Goal: Use online tool/utility: Utilize a website feature to perform a specific function

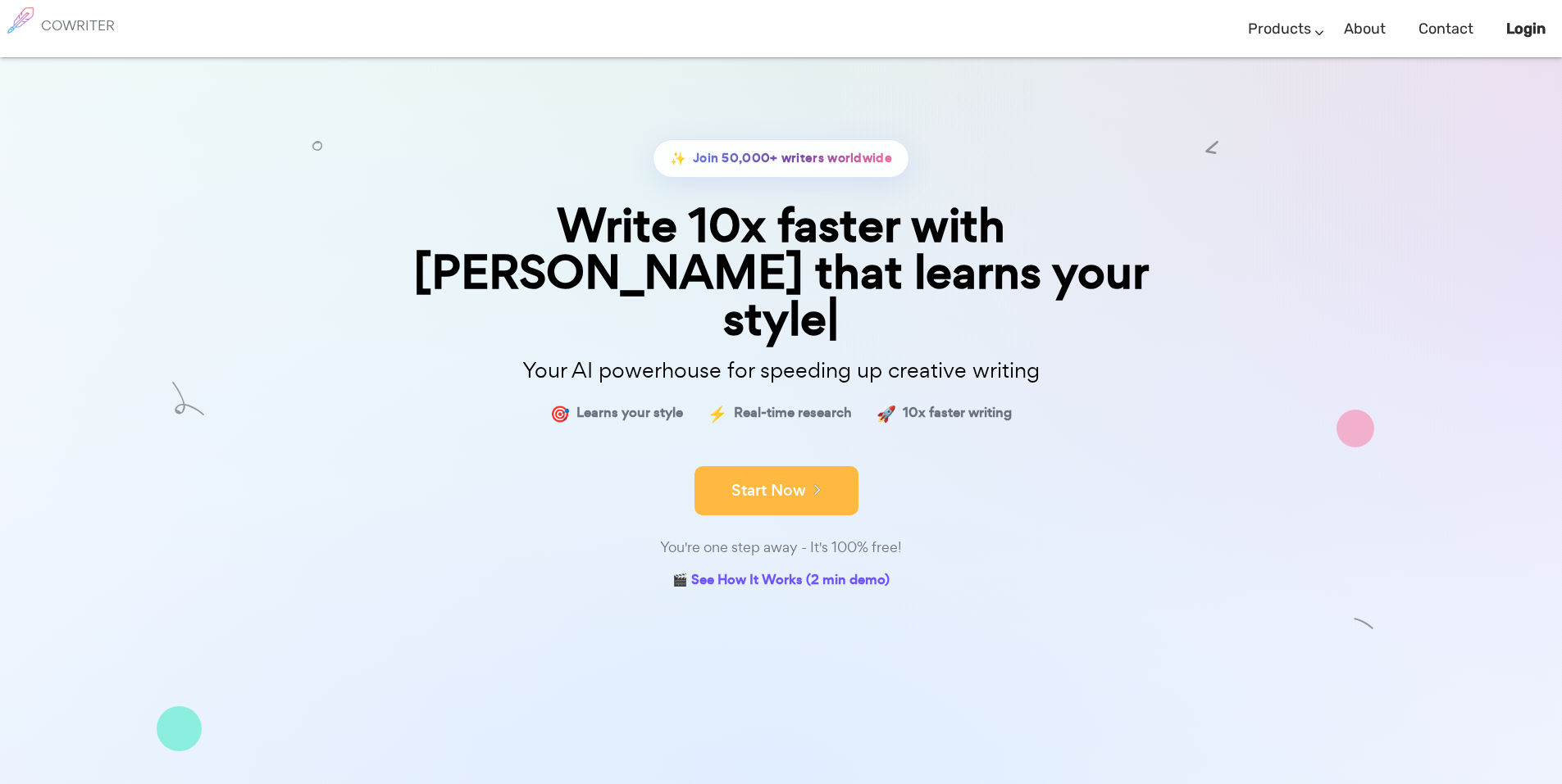
click at [778, 466] on button "Start Now" at bounding box center [776, 490] width 164 height 49
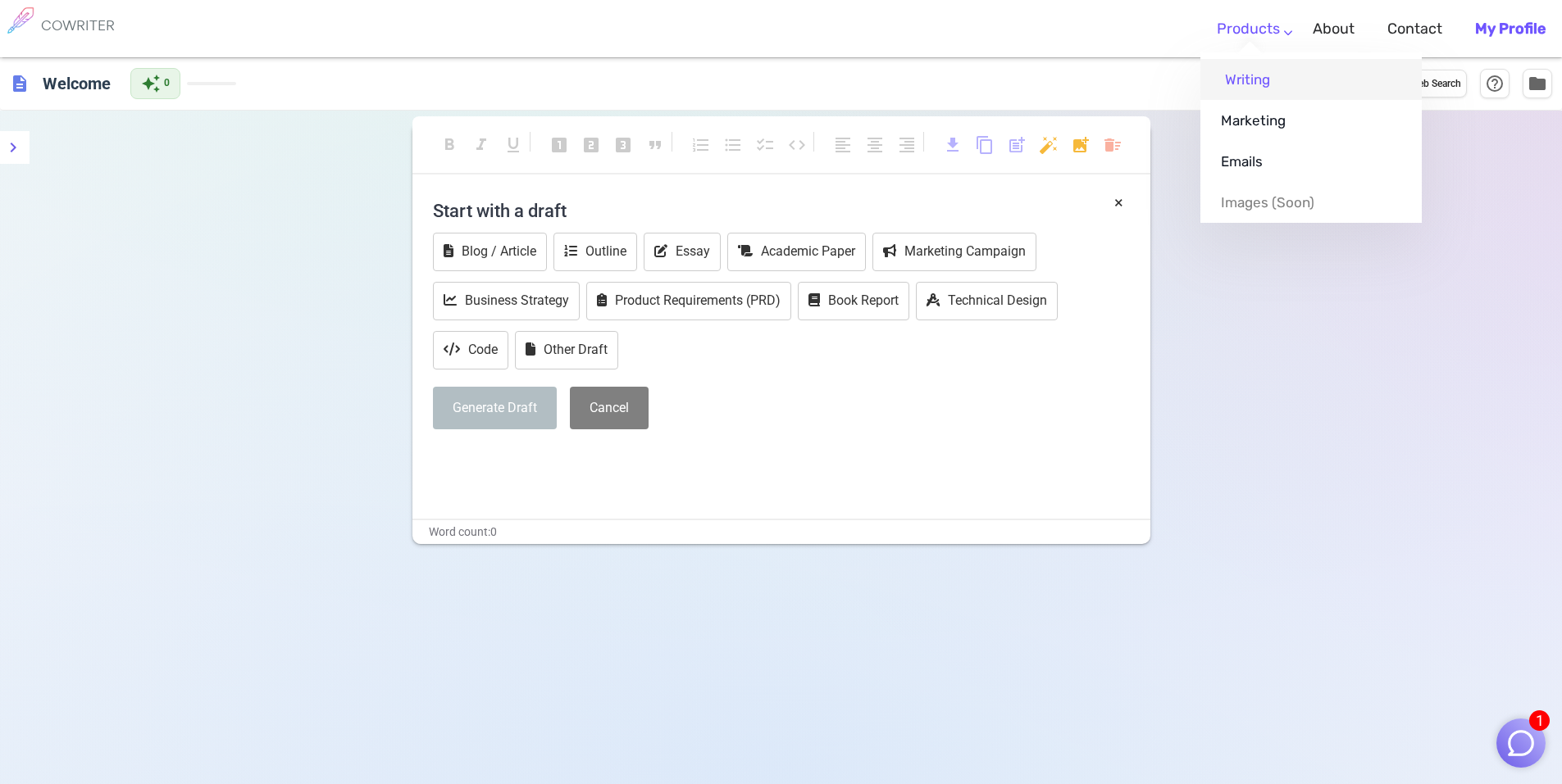
click at [1255, 77] on link "Writing" at bounding box center [1310, 79] width 221 height 41
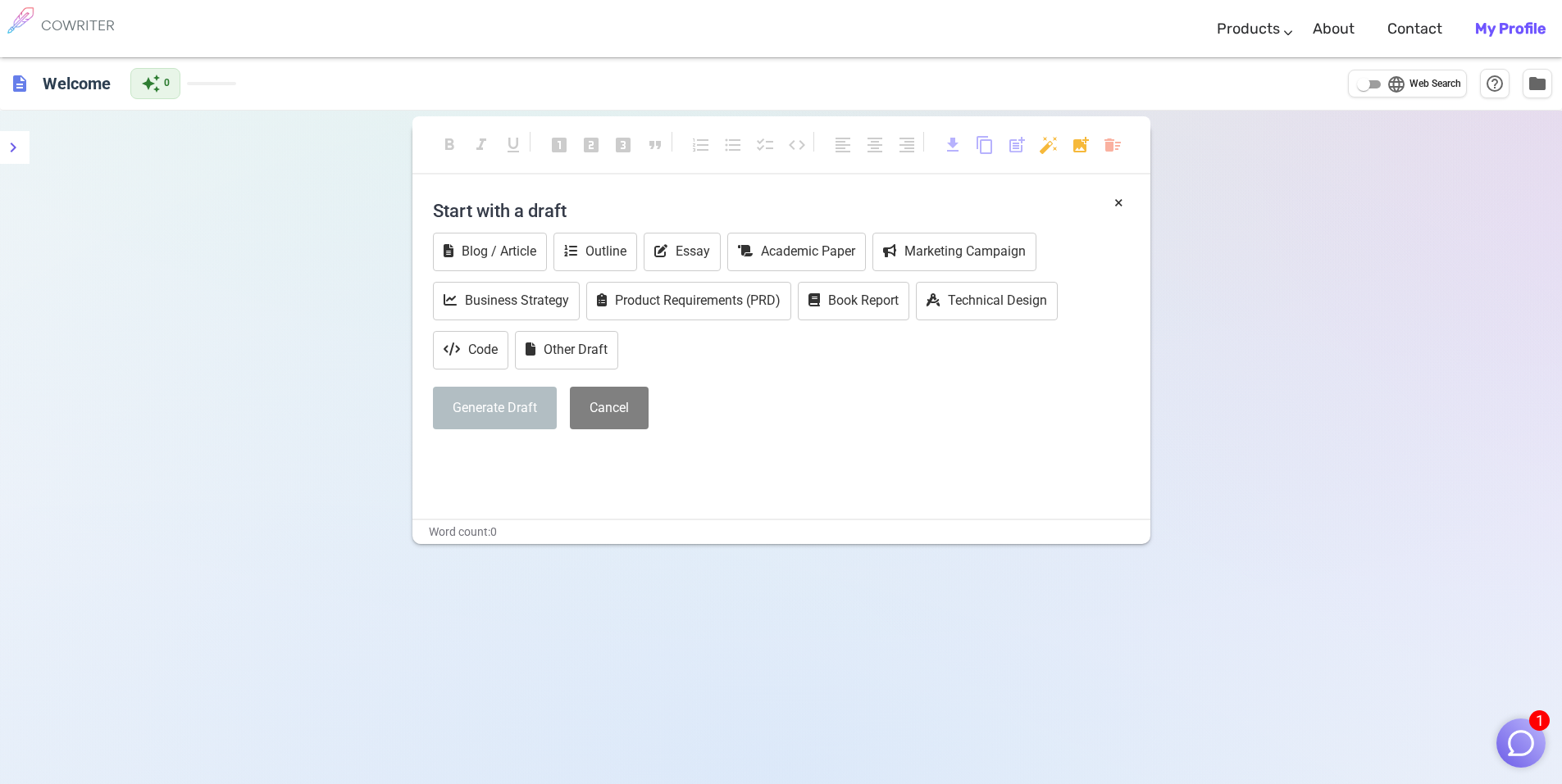
click at [593, 211] on h4 "Start with a draft" at bounding box center [781, 210] width 697 height 40
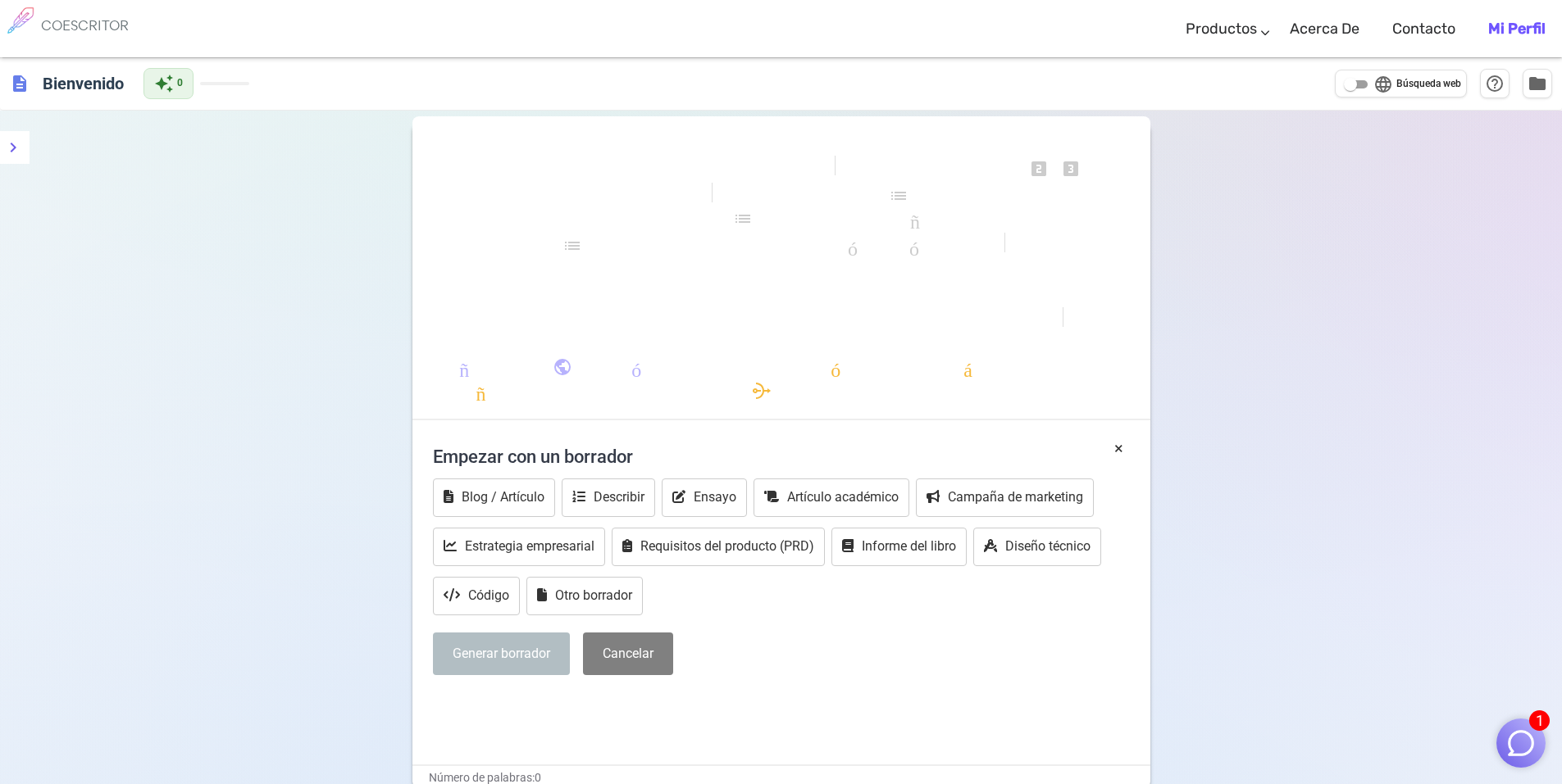
click at [503, 325] on div "formato_negrita formato_cursiva formato_subrayado se ve_uno looks_two looks_3 f…" at bounding box center [781, 275] width 738 height 289
click at [656, 451] on h4 "Empezar con un borrador" at bounding box center [781, 456] width 697 height 40
drag, startPoint x: 650, startPoint y: 458, endPoint x: 433, endPoint y: 462, distance: 217.0
click at [433, 462] on h4 "Empezar con un borrador" at bounding box center [781, 456] width 697 height 40
click at [746, 591] on div "Blog / Artículo Describir Ensayo Artículo académico Campaña de marketing Estrat…" at bounding box center [781, 549] width 697 height 140
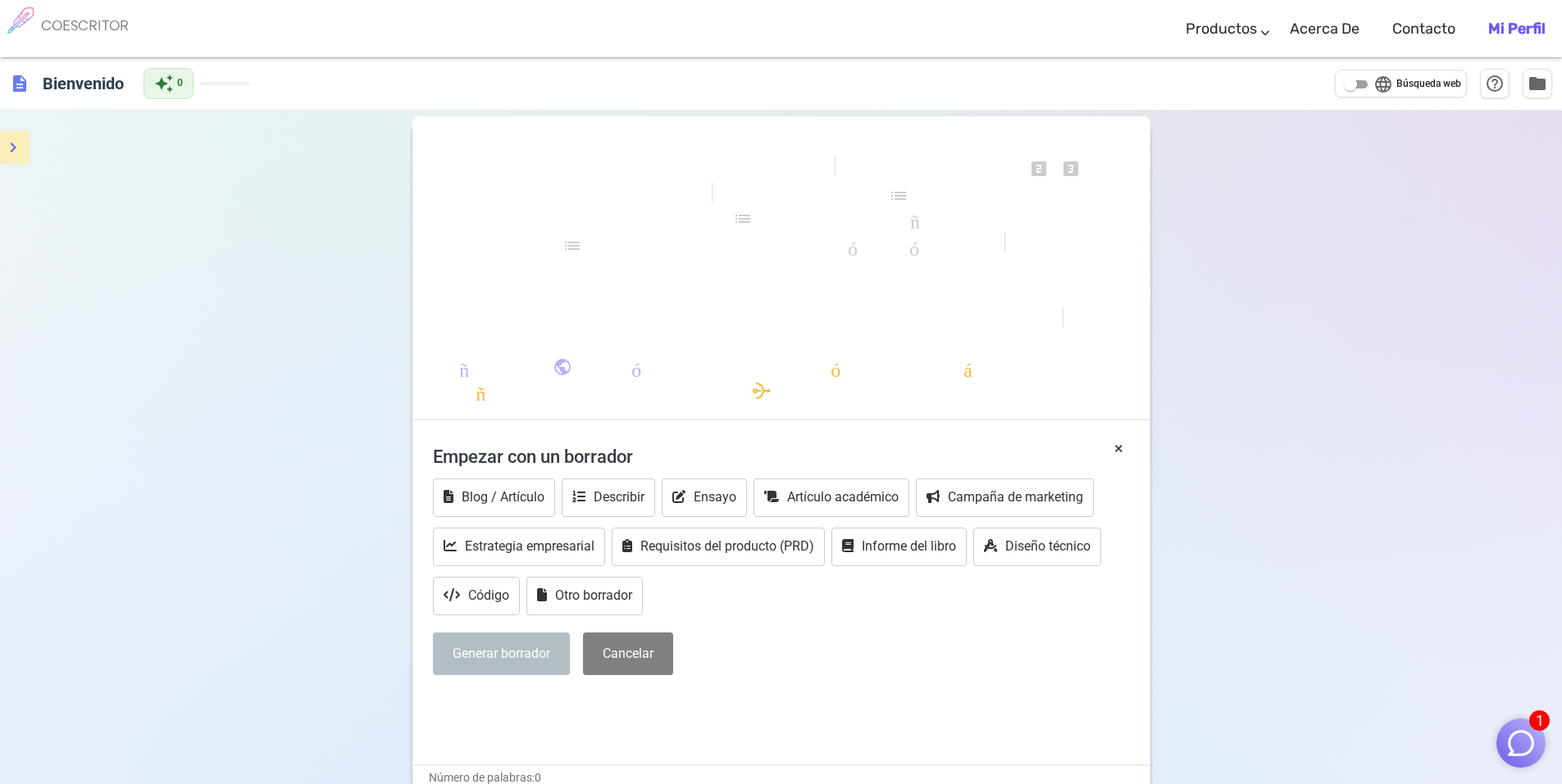
click at [16, 155] on icon "menú" at bounding box center [13, 147] width 19 height 19
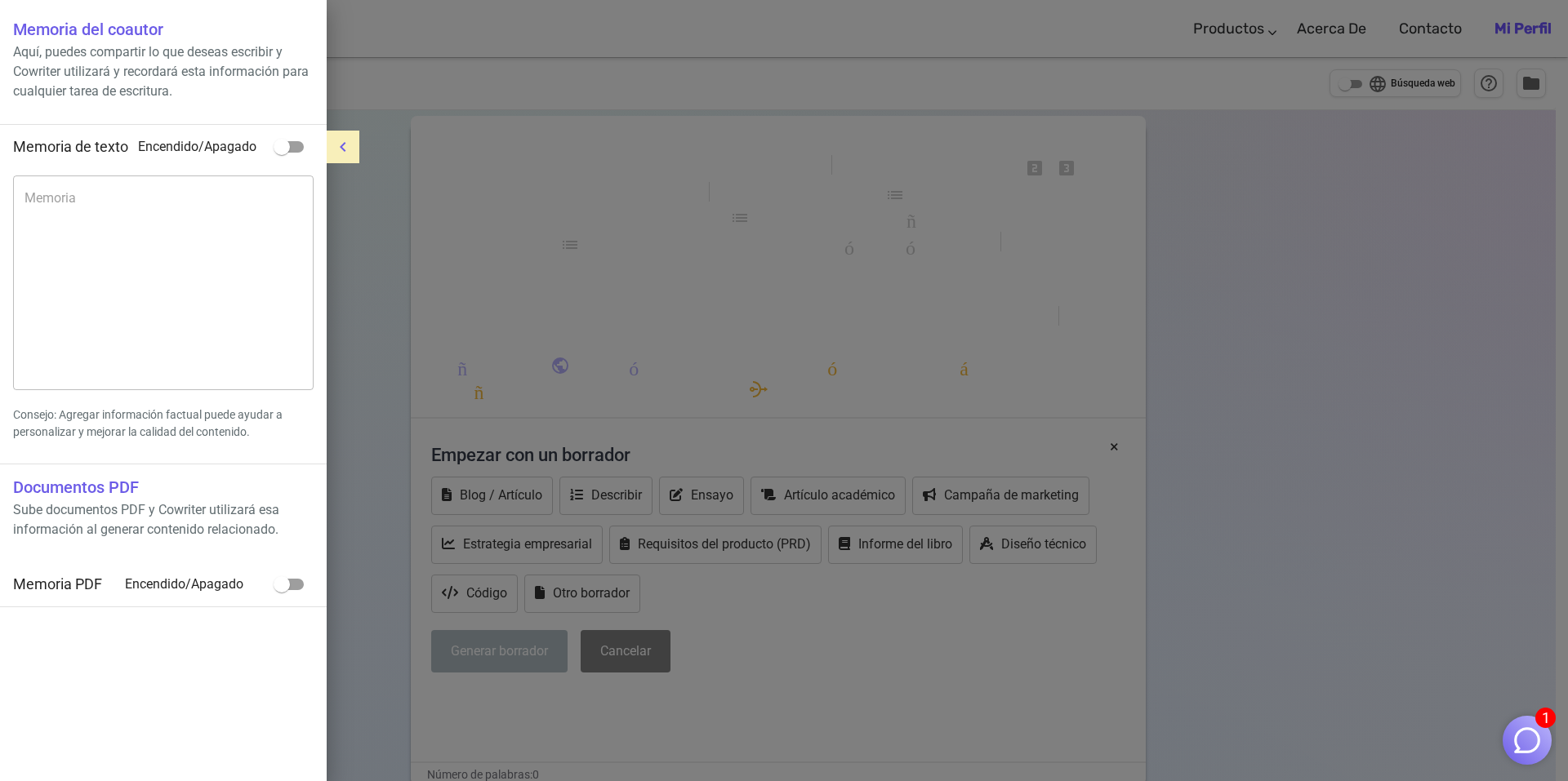
click at [282, 150] on input "checkbox" at bounding box center [282, 146] width 93 height 31
checkbox input "true"
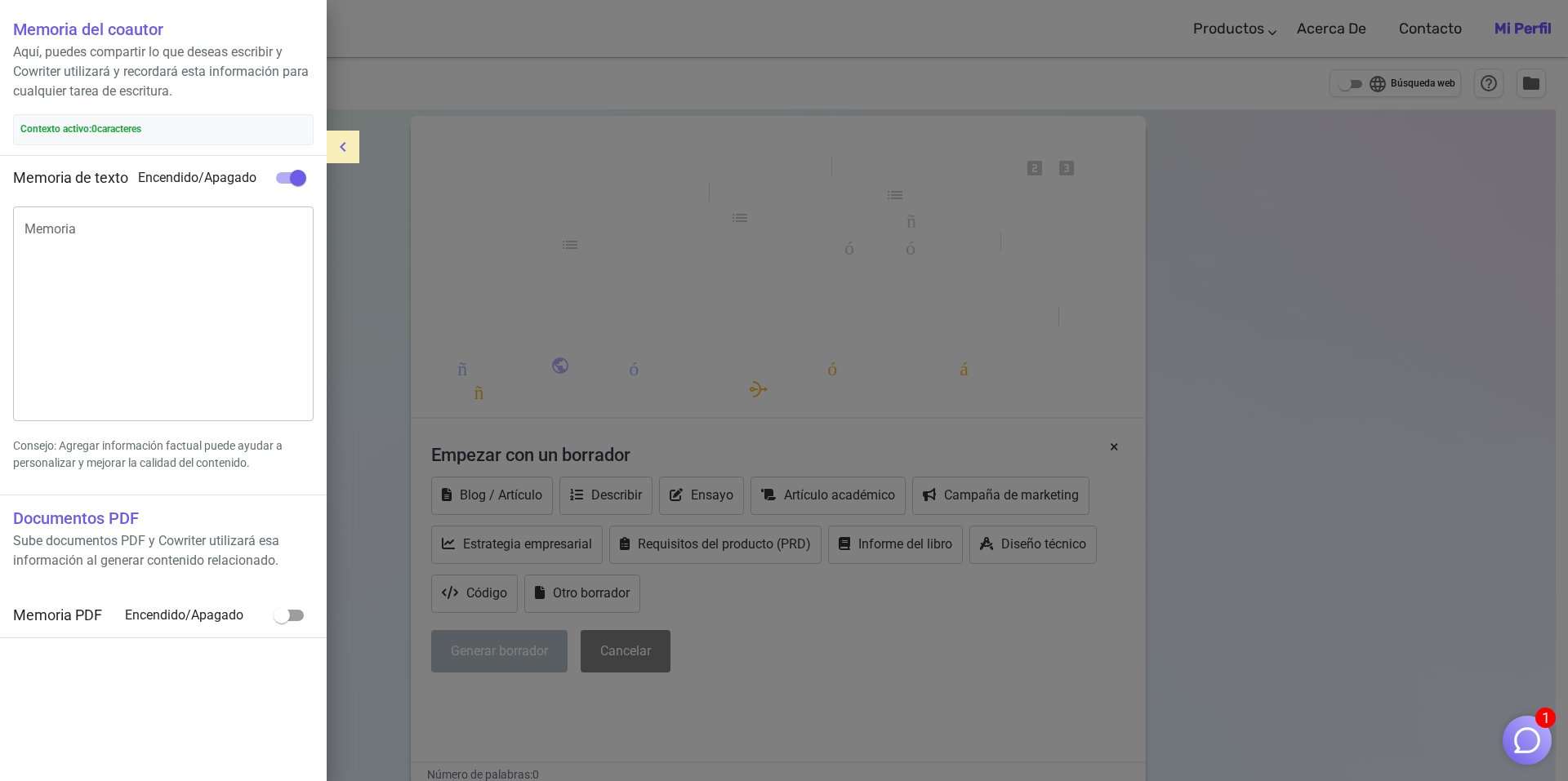
click at [289, 620] on input "checkbox" at bounding box center [282, 615] width 93 height 31
checkbox input "true"
click at [92, 653] on font "Subir PDF" at bounding box center [71, 660] width 50 height 13
click at [0, 0] on input "Subir PDF" at bounding box center [0, 0] width 0 height 0
click at [49, 654] on font "Subir PDF" at bounding box center [71, 660] width 50 height 13
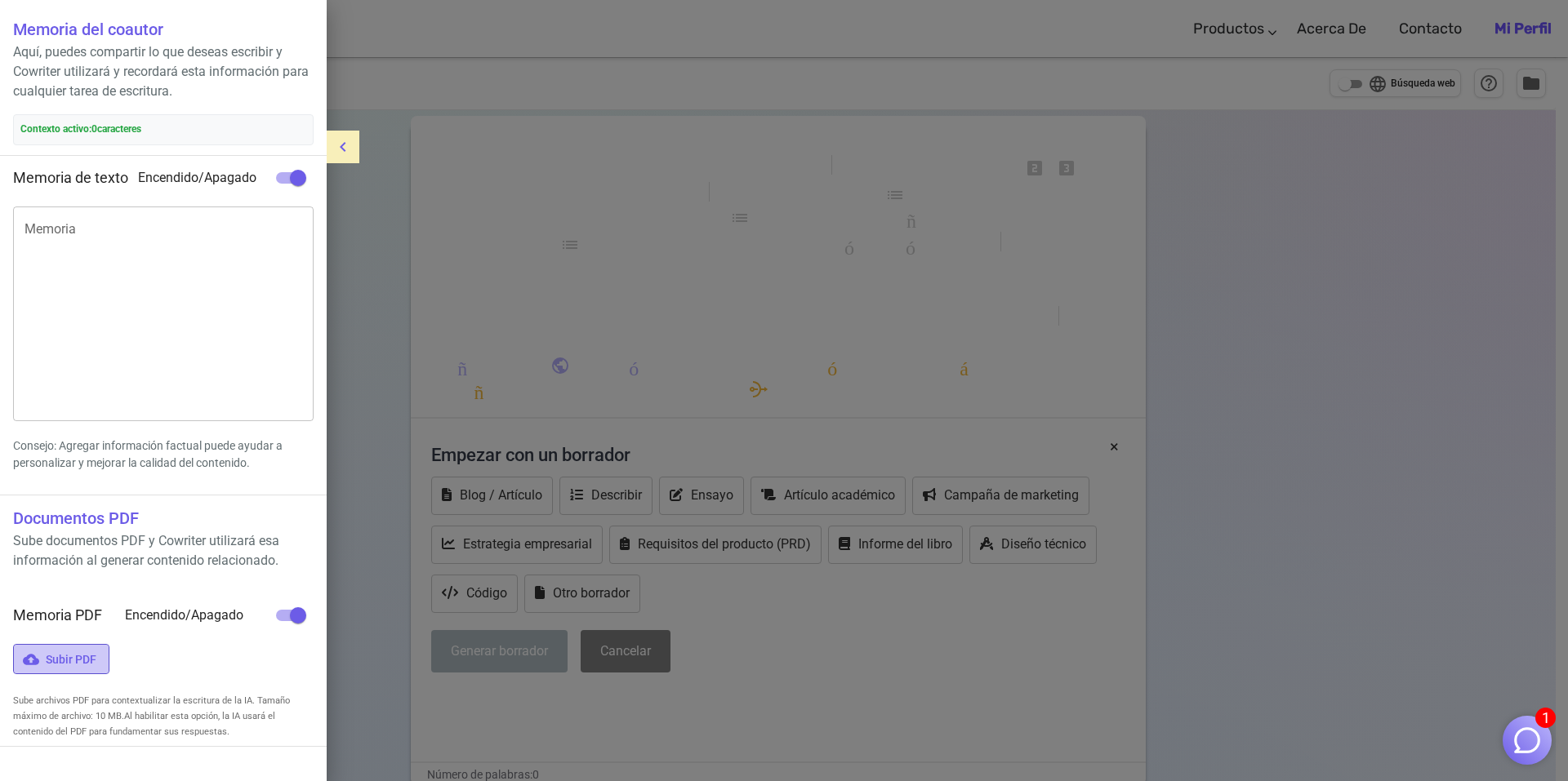
click at [0, 0] on input "Subir PDF" at bounding box center [0, 0] width 0 height 0
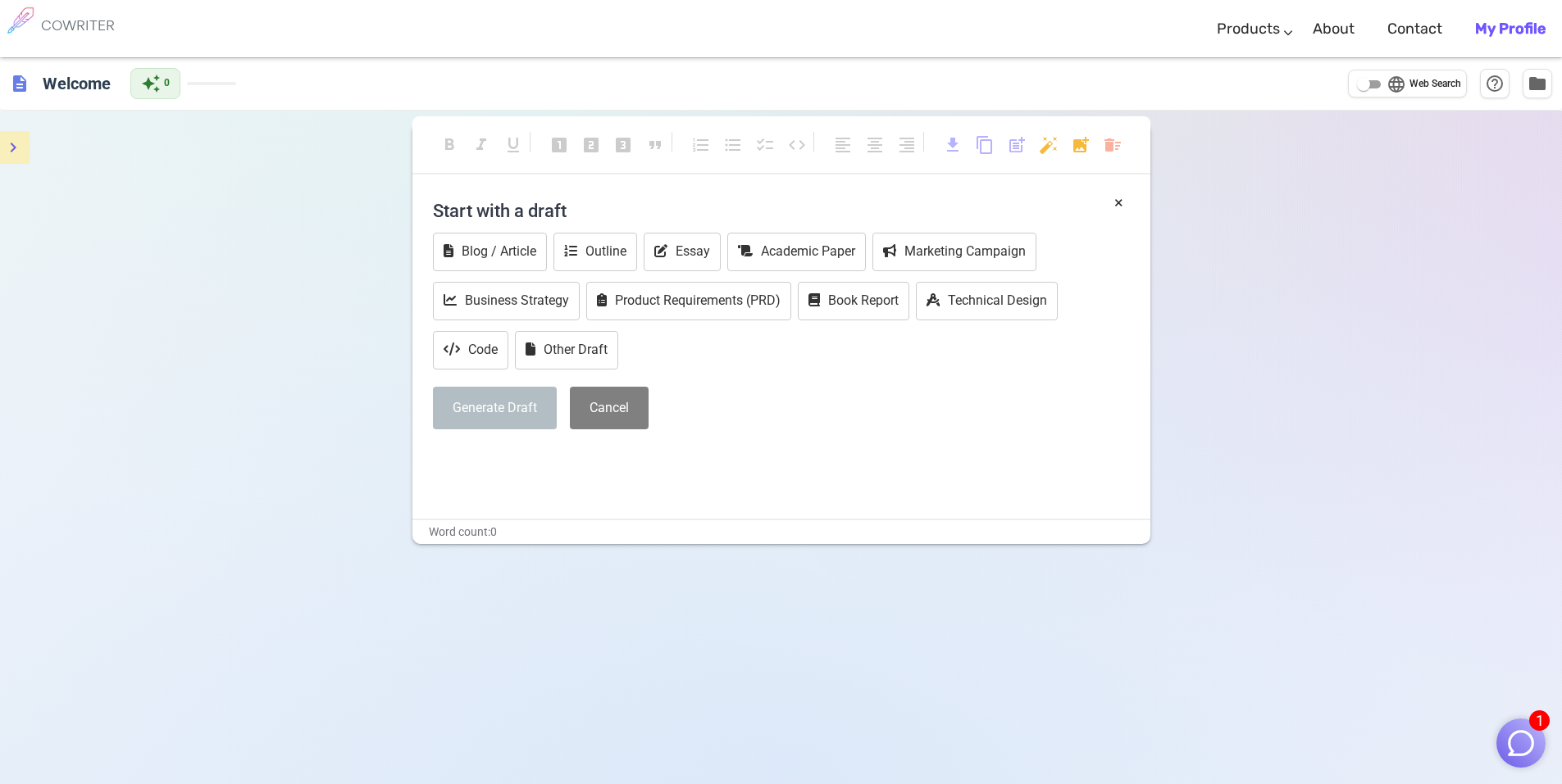
click at [16, 148] on icon "menu" at bounding box center [13, 147] width 19 height 19
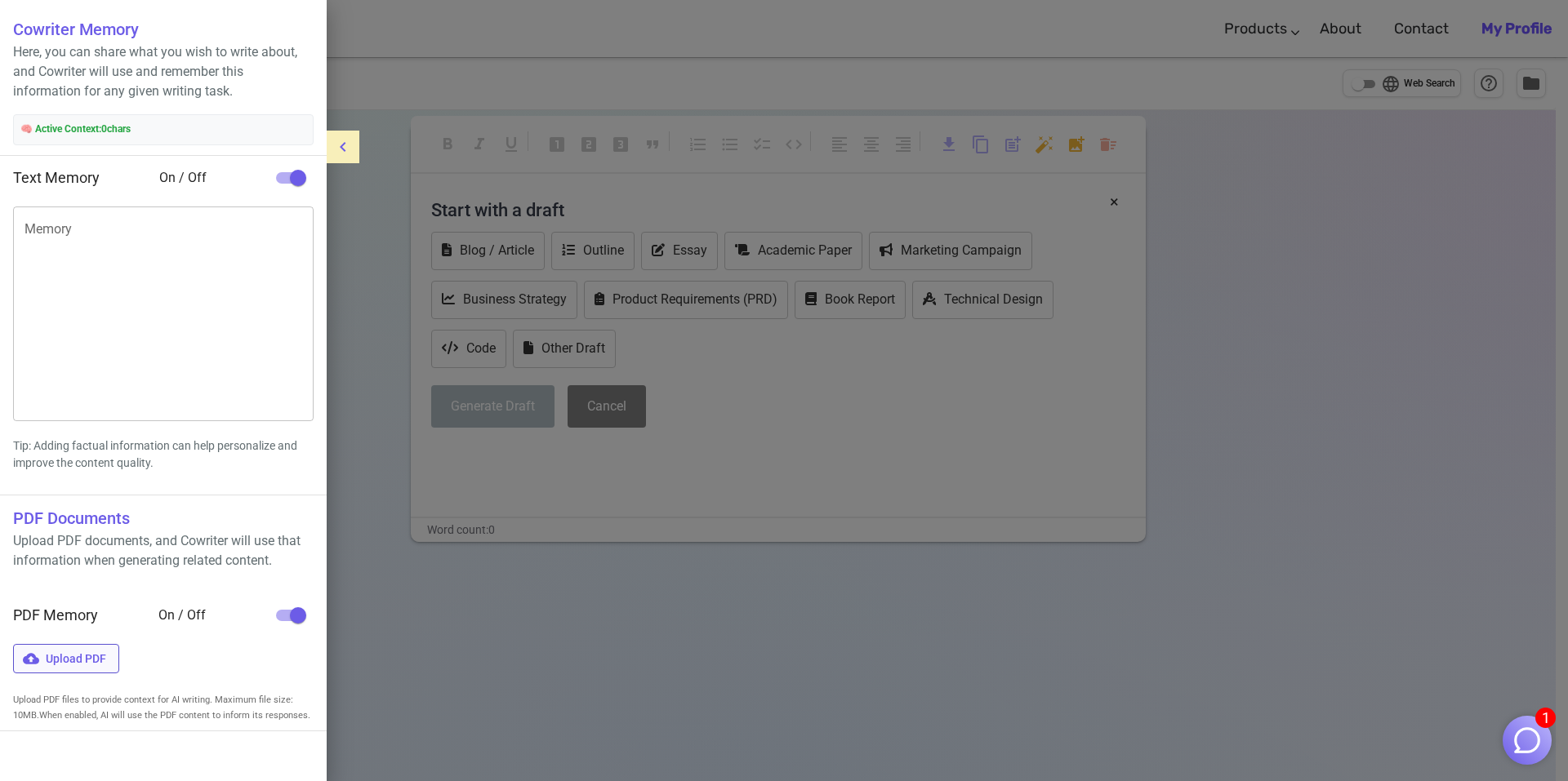
click at [67, 661] on span "Upload PDF" at bounding box center [66, 659] width 106 height 30
click at [0, 0] on input "Upload PDF" at bounding box center [0, 0] width 0 height 0
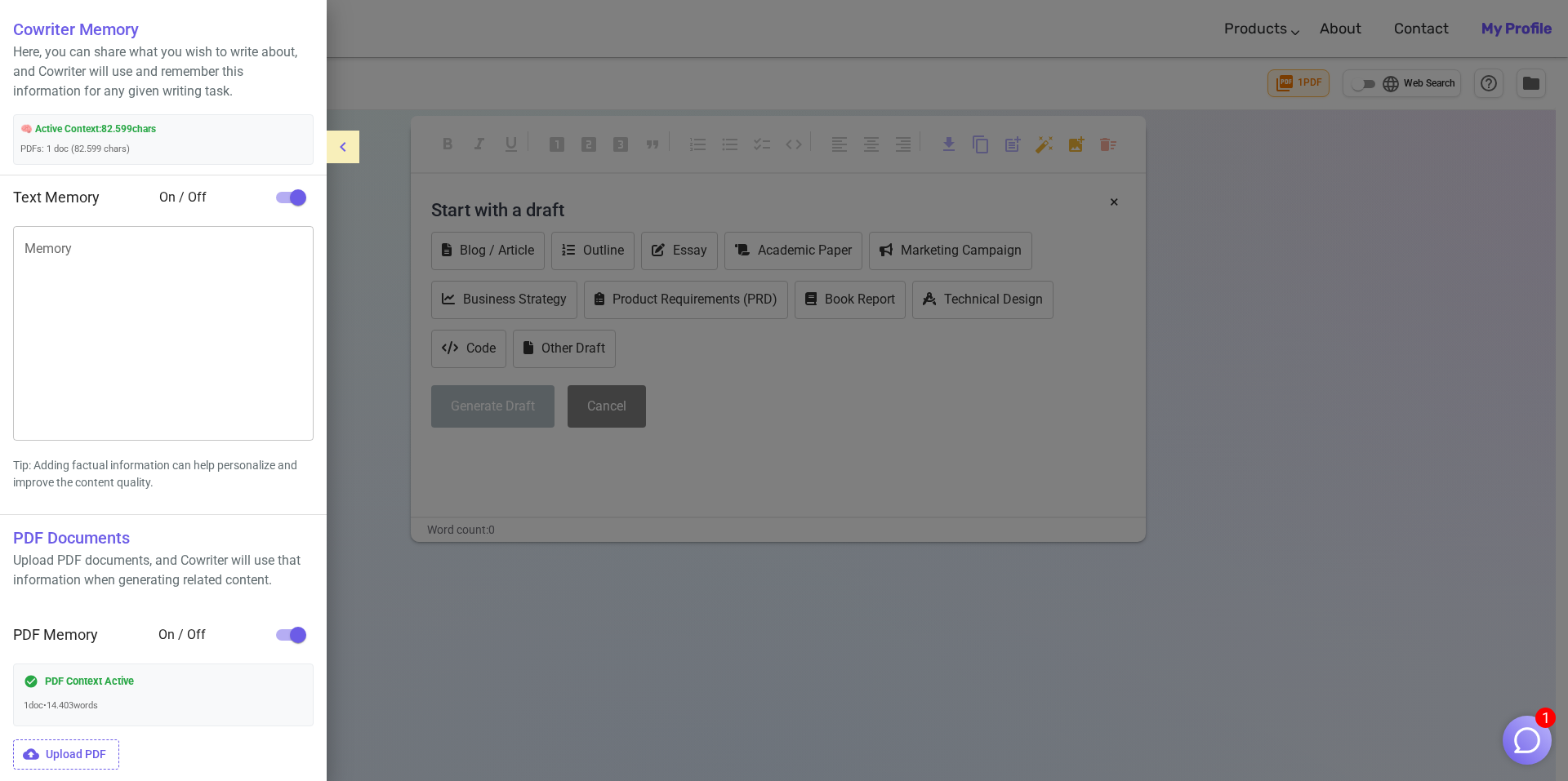
click at [347, 149] on icon "menu" at bounding box center [342, 146] width 19 height 19
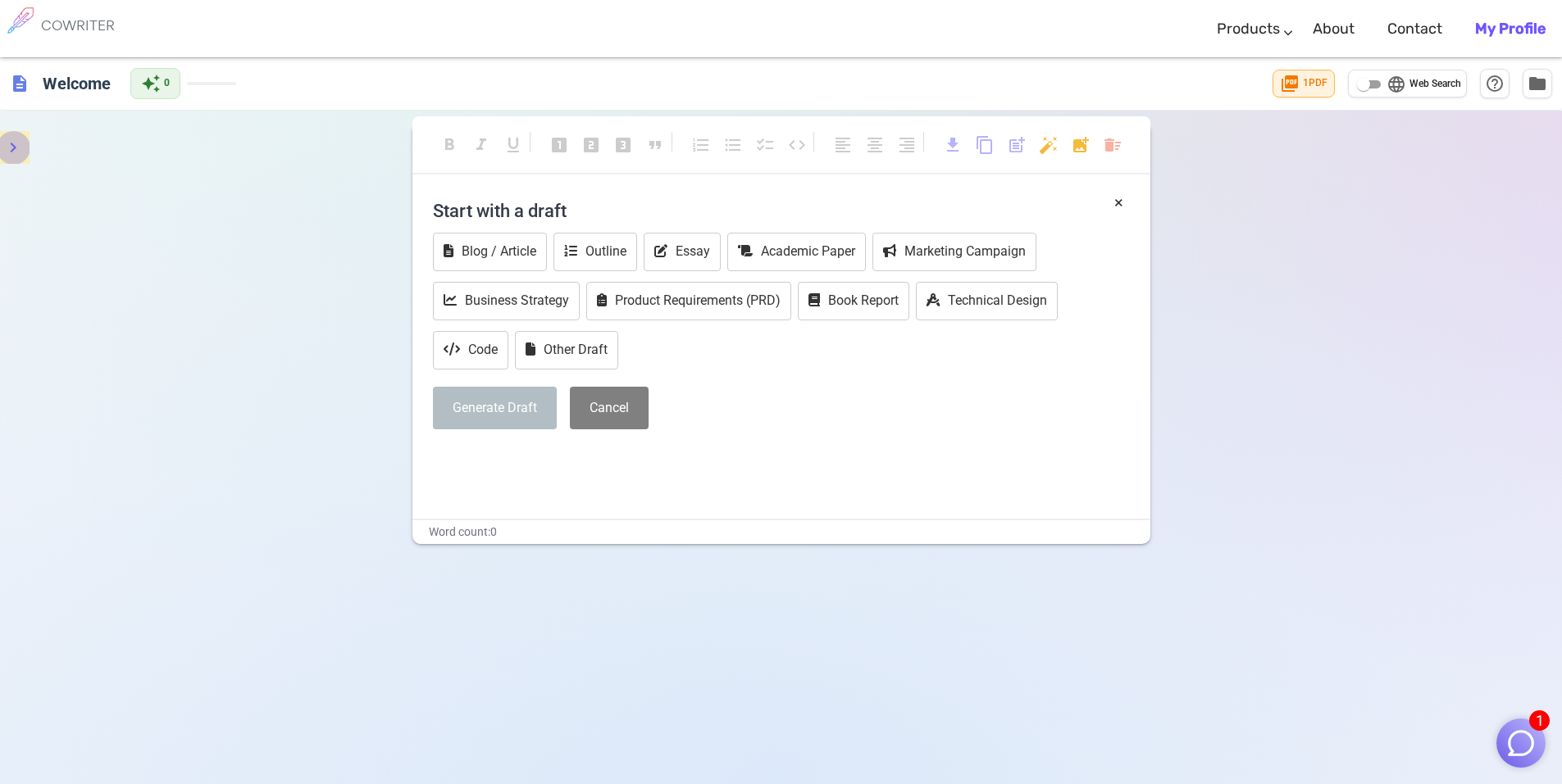
click at [15, 147] on icon "menu" at bounding box center [14, 148] width 6 height 10
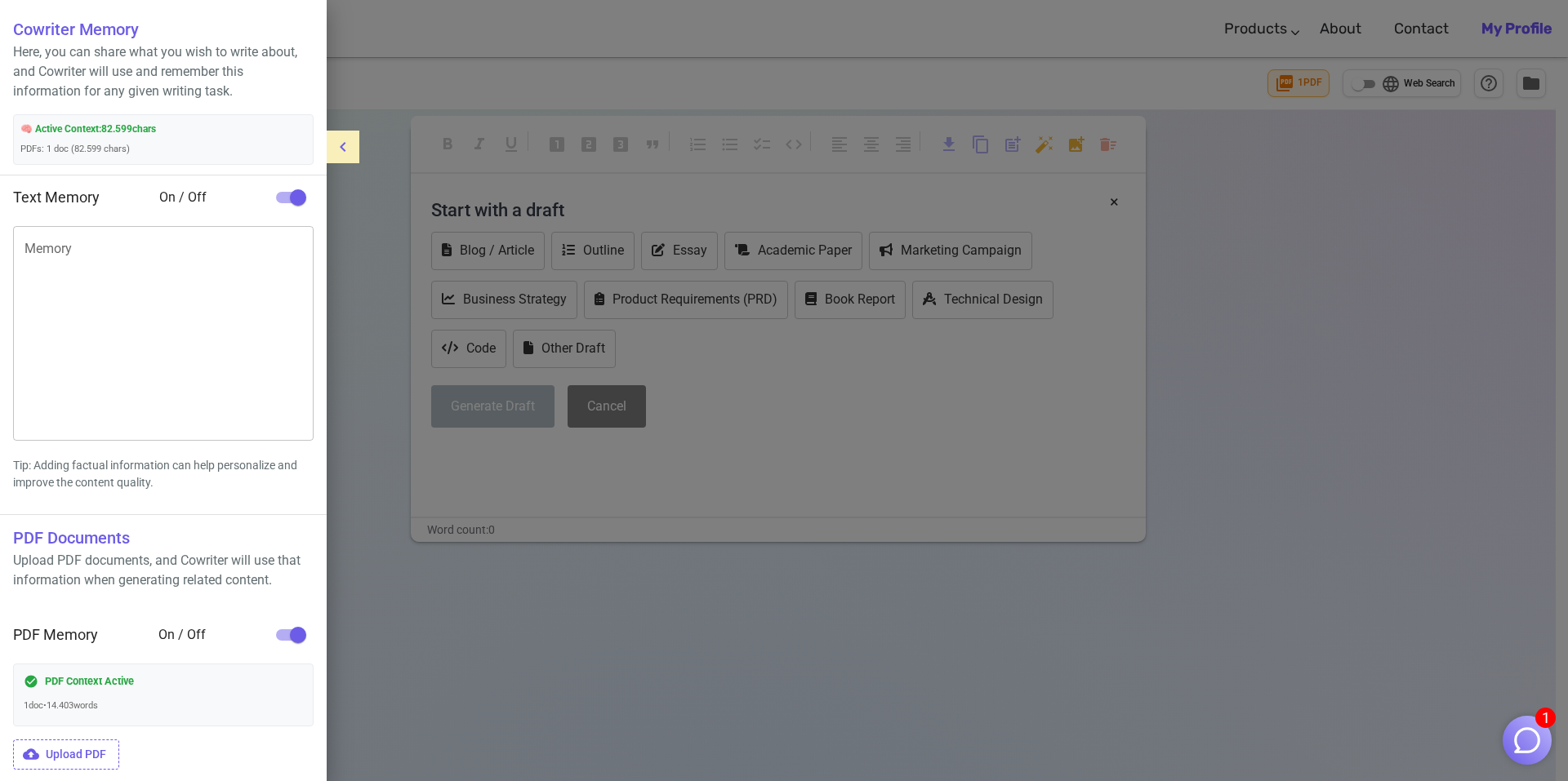
click at [345, 146] on icon "menu" at bounding box center [342, 146] width 19 height 19
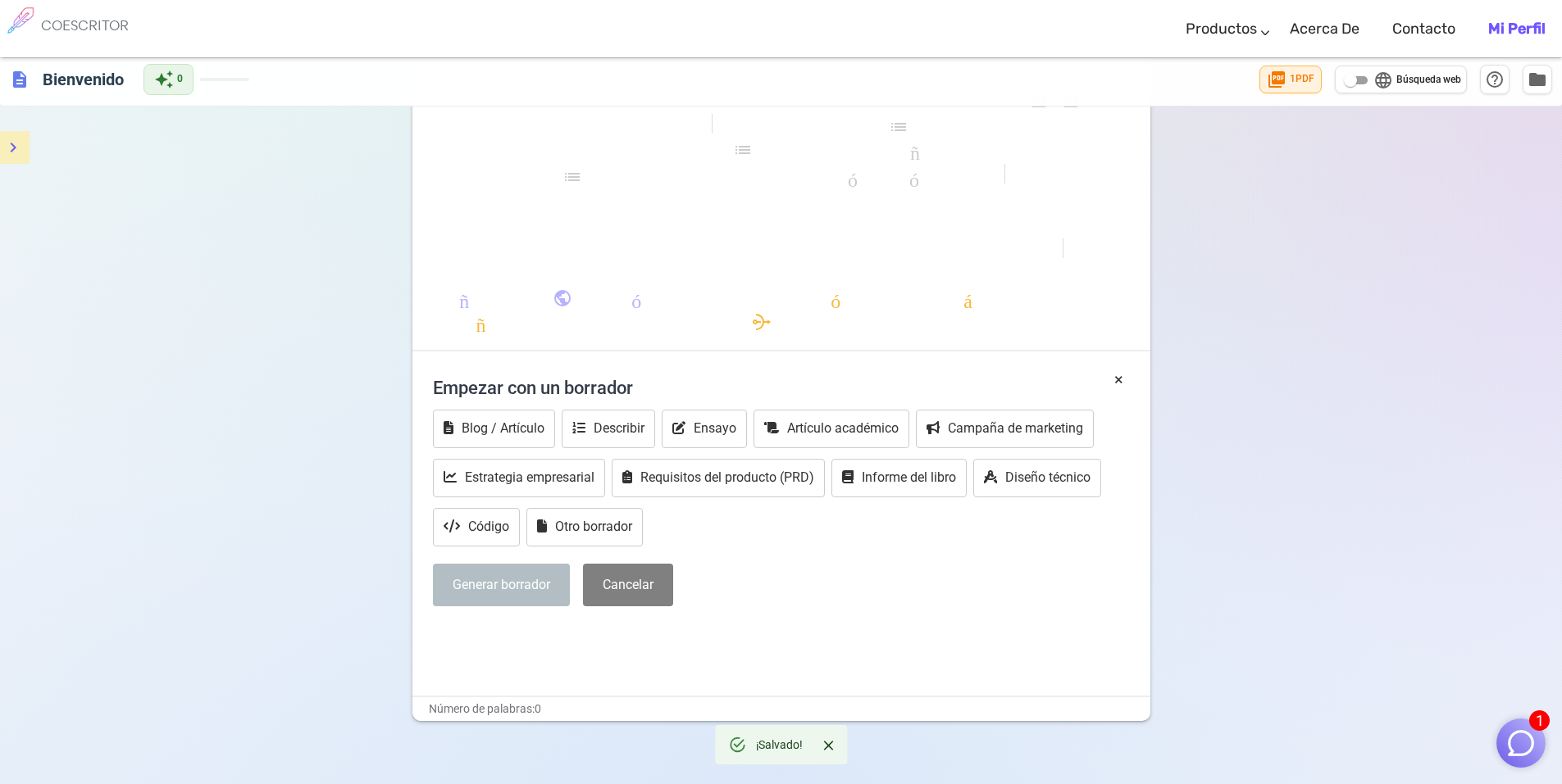
scroll to position [154, 0]
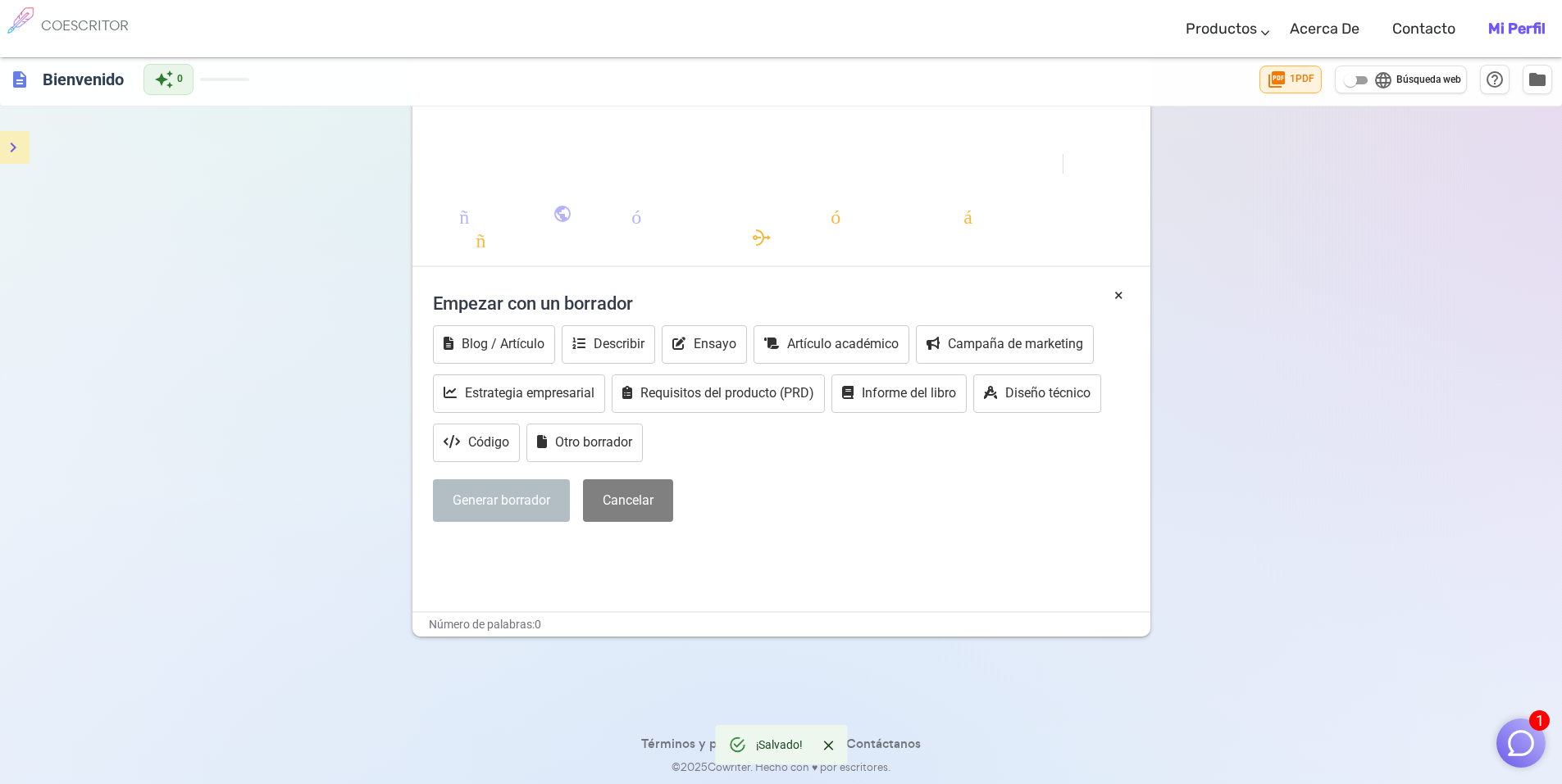
click at [545, 298] on font "Empezar con un borrador" at bounding box center [533, 304] width 200 height 20
click at [506, 138] on div "formato_negrita formato_cursiva formato_subrayado se ve_uno looks_two looks_3 f…" at bounding box center [781, 122] width 738 height 289
click at [537, 581] on div "× Empezar con un borrador Blog / Artículo Describir Ensayo Artículo académico C…" at bounding box center [781, 447] width 738 height 327
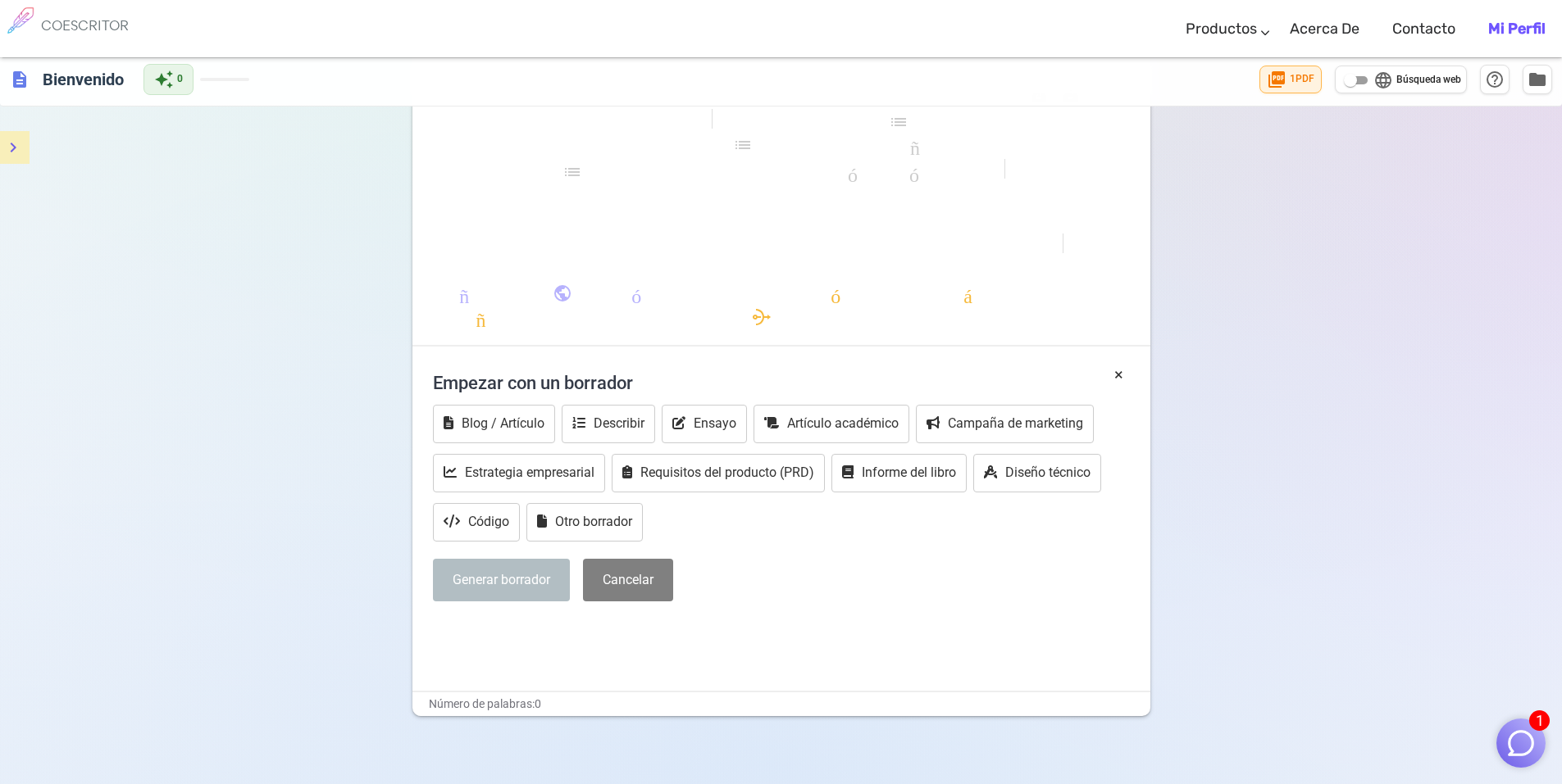
scroll to position [0, 0]
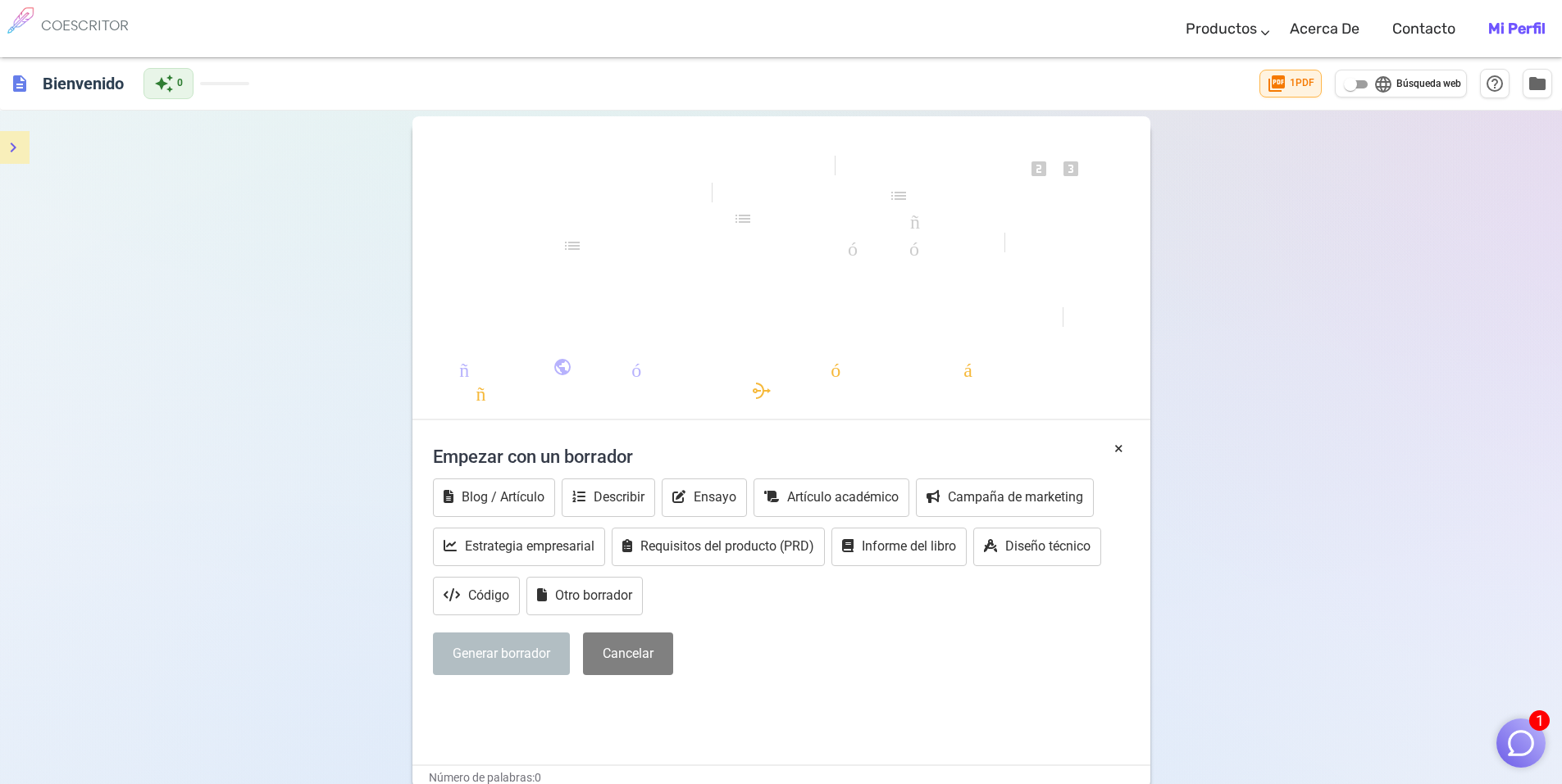
click at [492, 136] on font "formato_negrita" at bounding box center [627, 141] width 296 height 19
click at [462, 83] on div "description Bienvenido auto_awesome 0 picture_as_pdf 1 PDF language Búsqueda we…" at bounding box center [781, 84] width 1562 height 53
click at [539, 270] on font "formato_alinear_a_la_izquierda" at bounding box center [787, 269] width 590 height 19
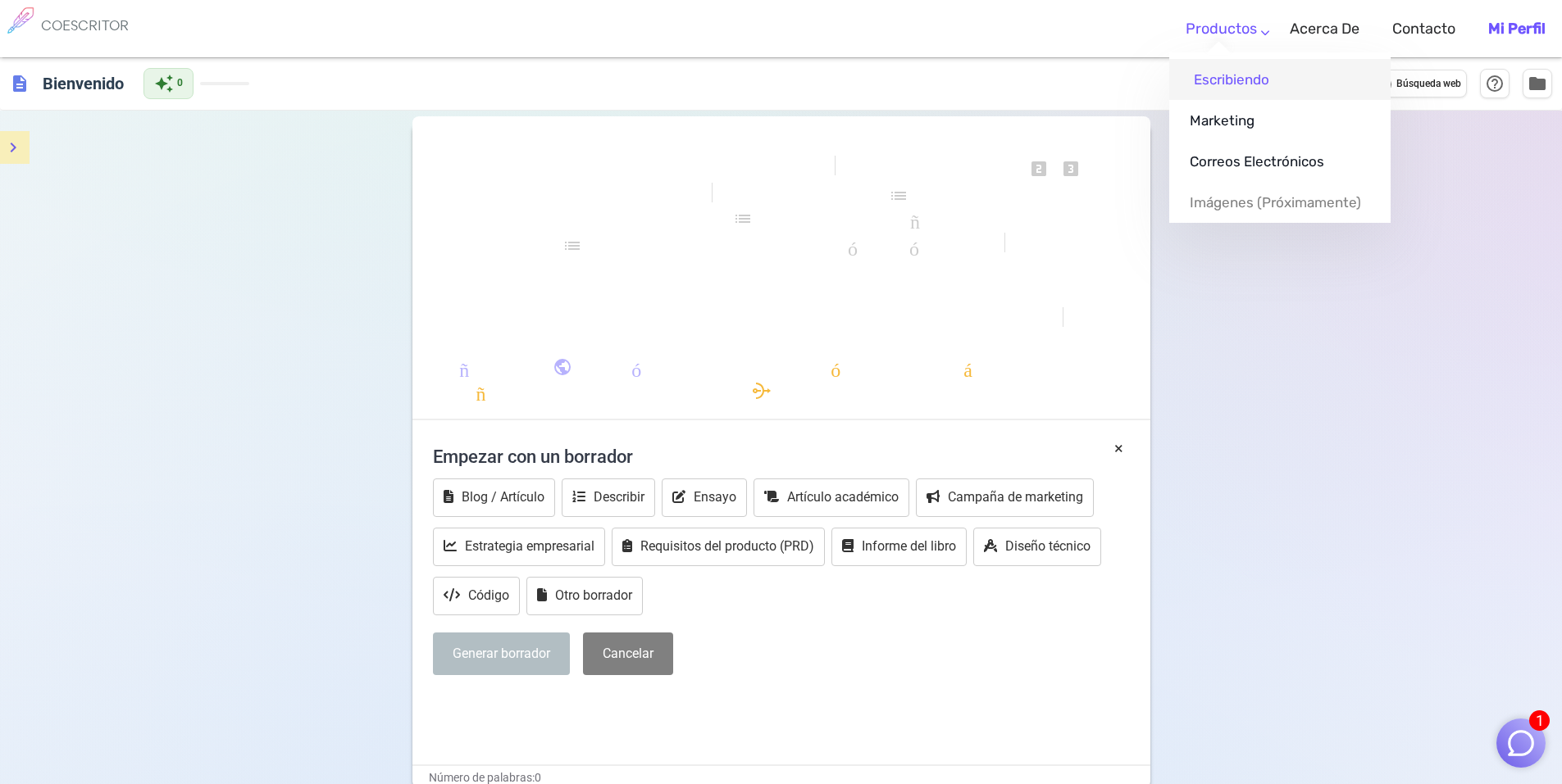
click at [1213, 79] on font "Escribiendo" at bounding box center [1231, 78] width 75 height 16
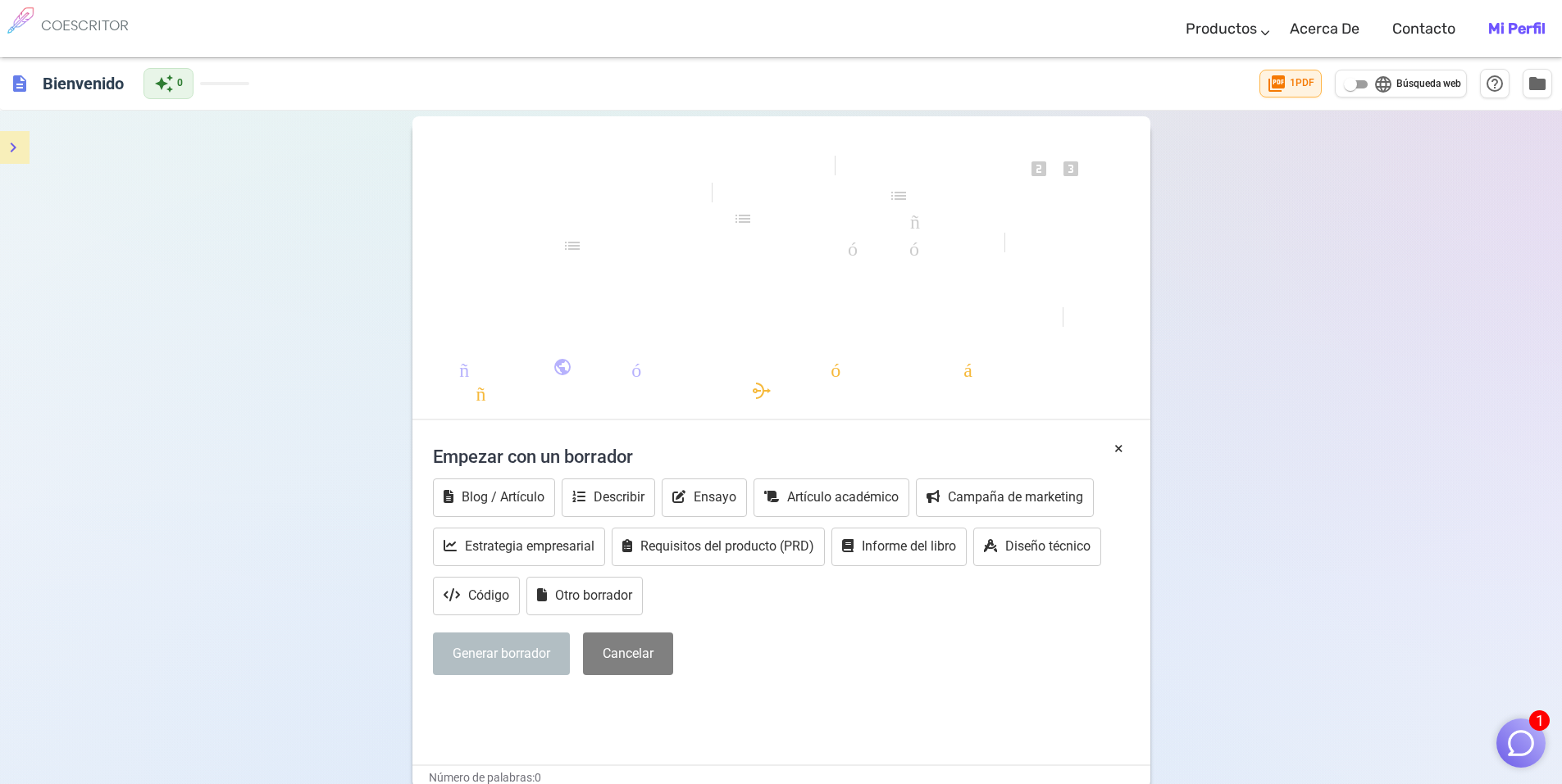
click at [729, 285] on font "formato_alinear_centrar" at bounding box center [787, 293] width 453 height 19
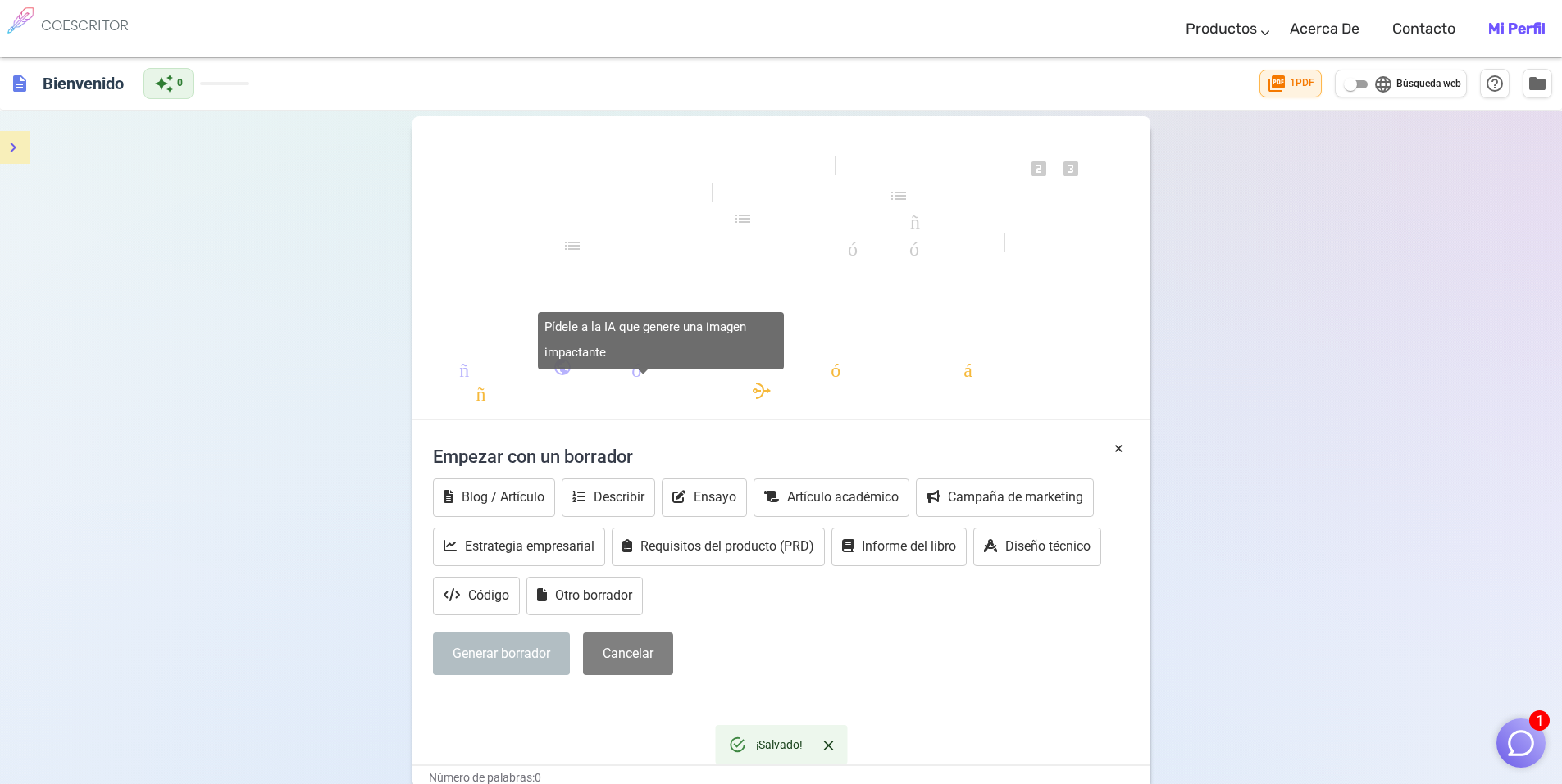
click at [762, 387] on body "1 COESCRITOR Productos Escribiendo Marketing Correos electrónicos Imágenes (pró…" at bounding box center [781, 468] width 1562 height 938
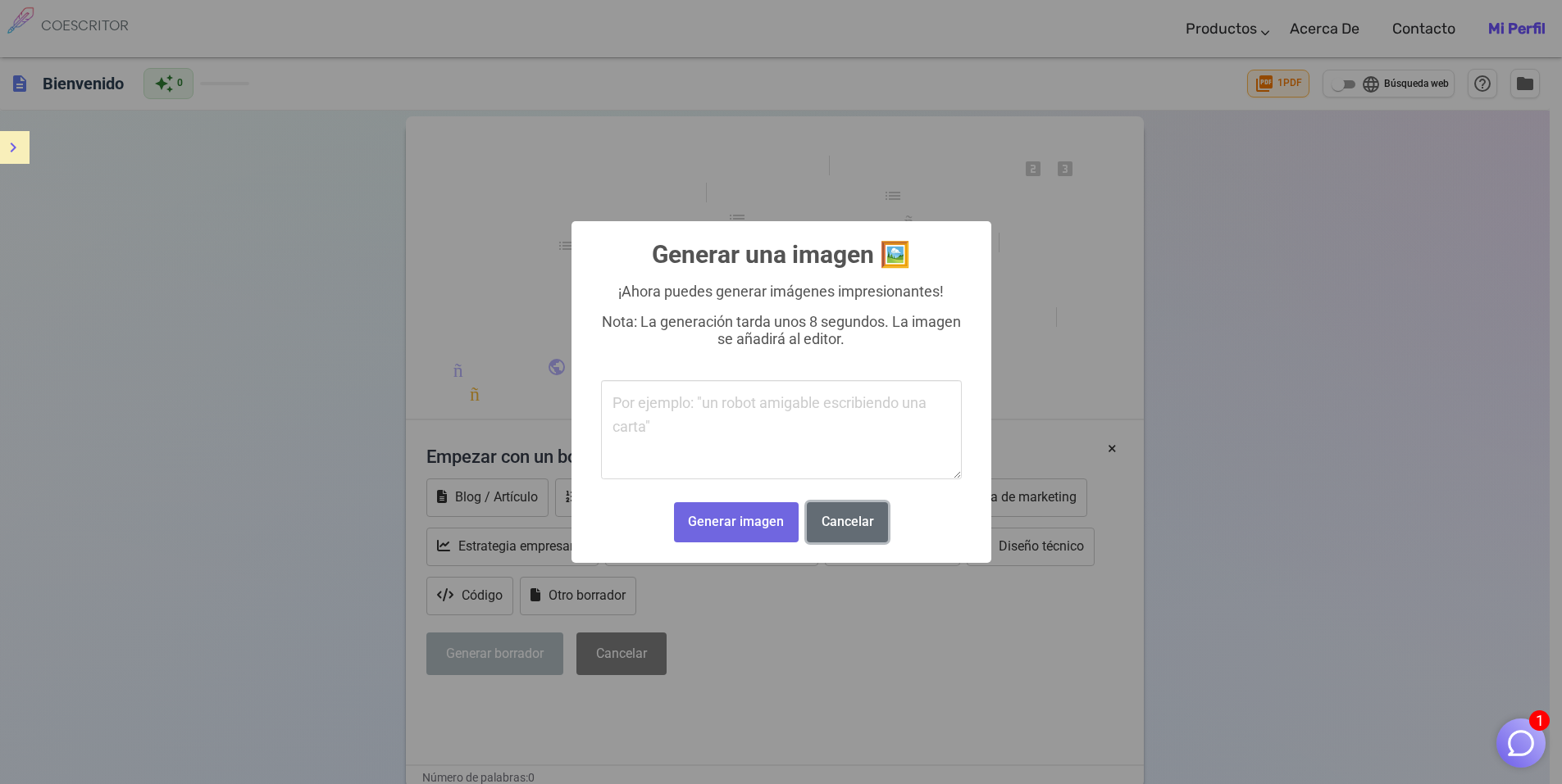
click at [858, 523] on font "Cancelar" at bounding box center [848, 522] width 52 height 15
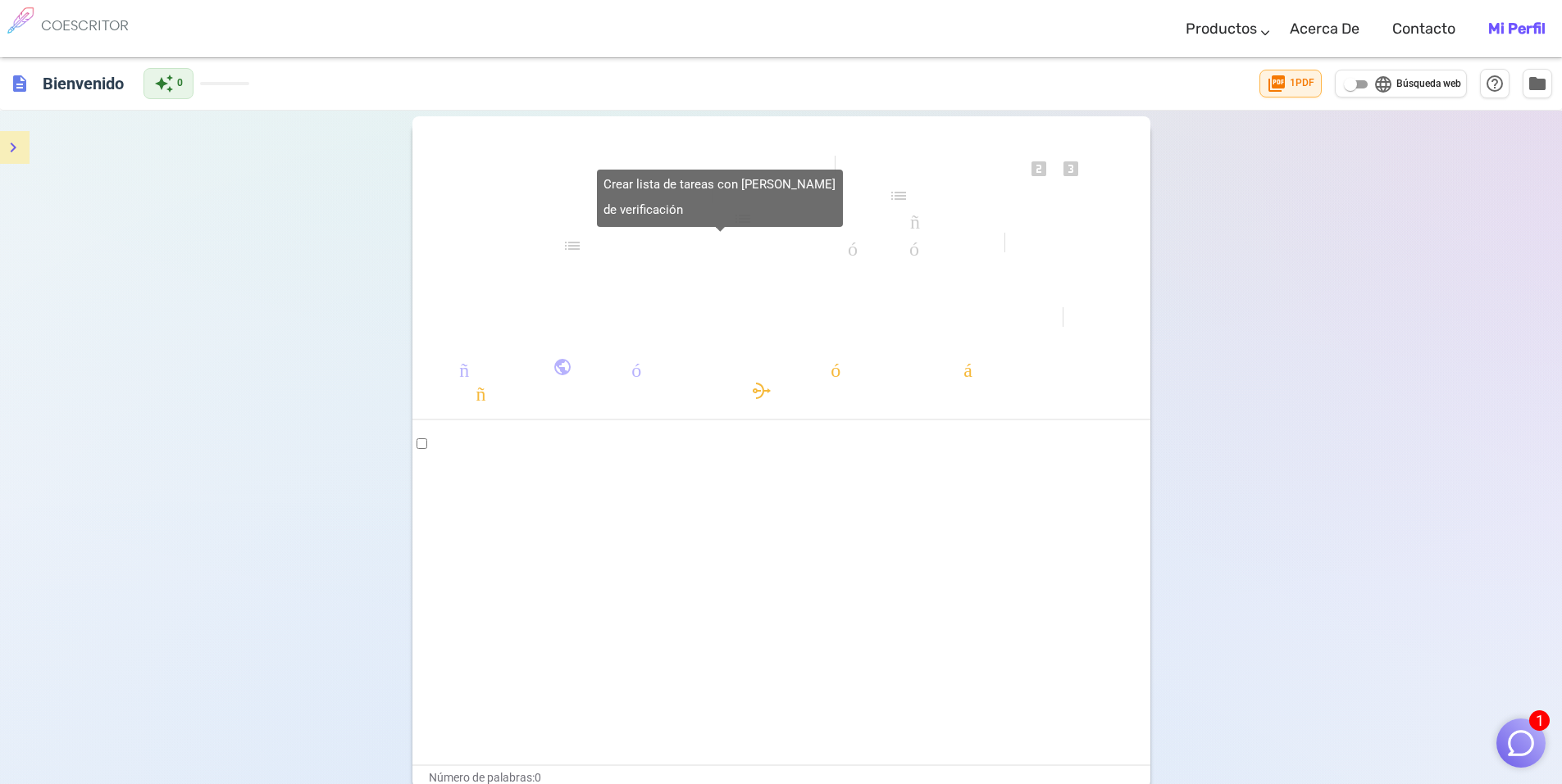
click at [571, 251] on font "lista de verificación" at bounding box center [719, 246] width 315 height 19
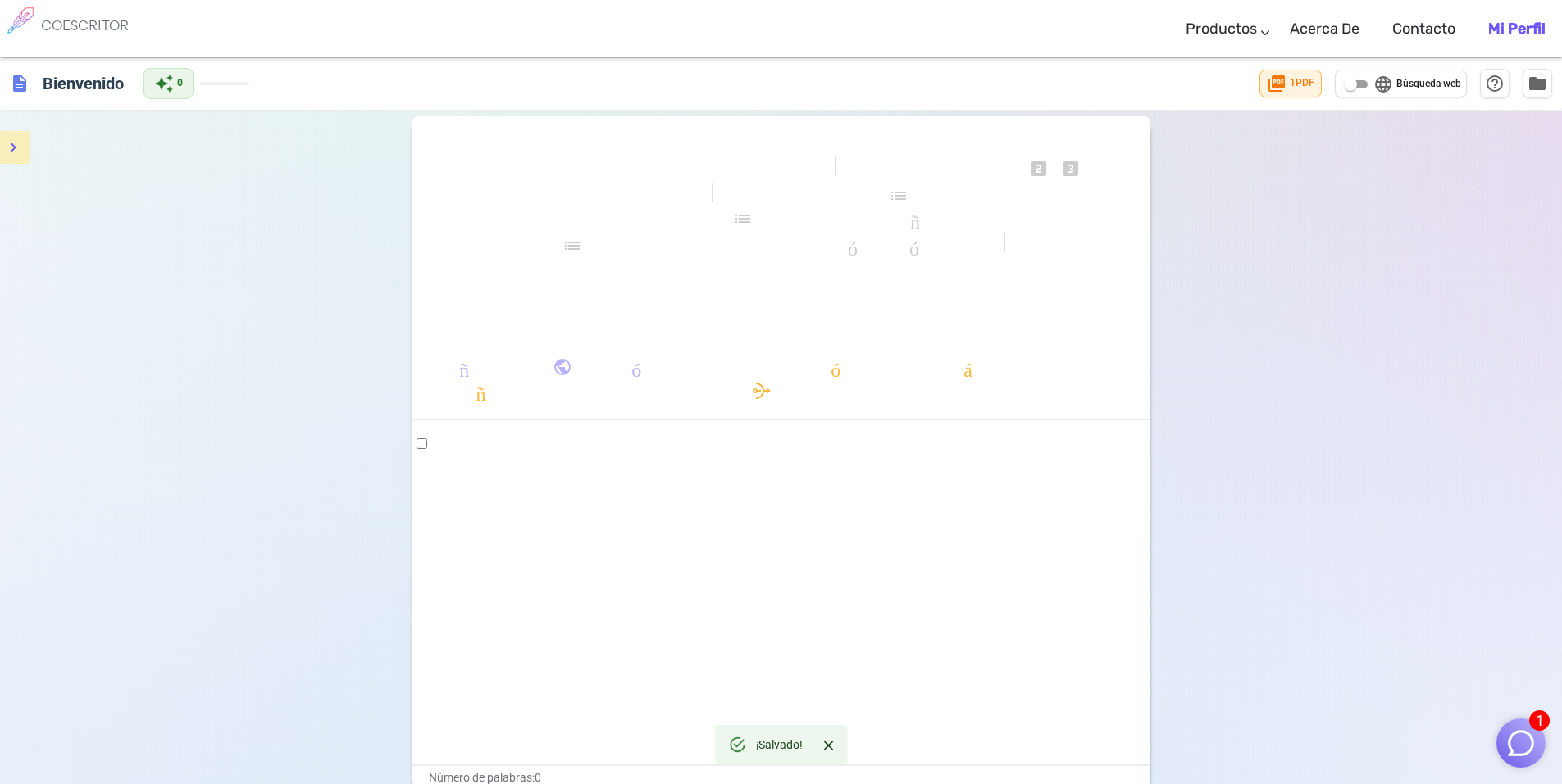
click at [362, 240] on div "formato_negrita formato_cursiva formato_subrayado se ve_uno looks_two looks_3 f…" at bounding box center [781, 524] width 1562 height 827
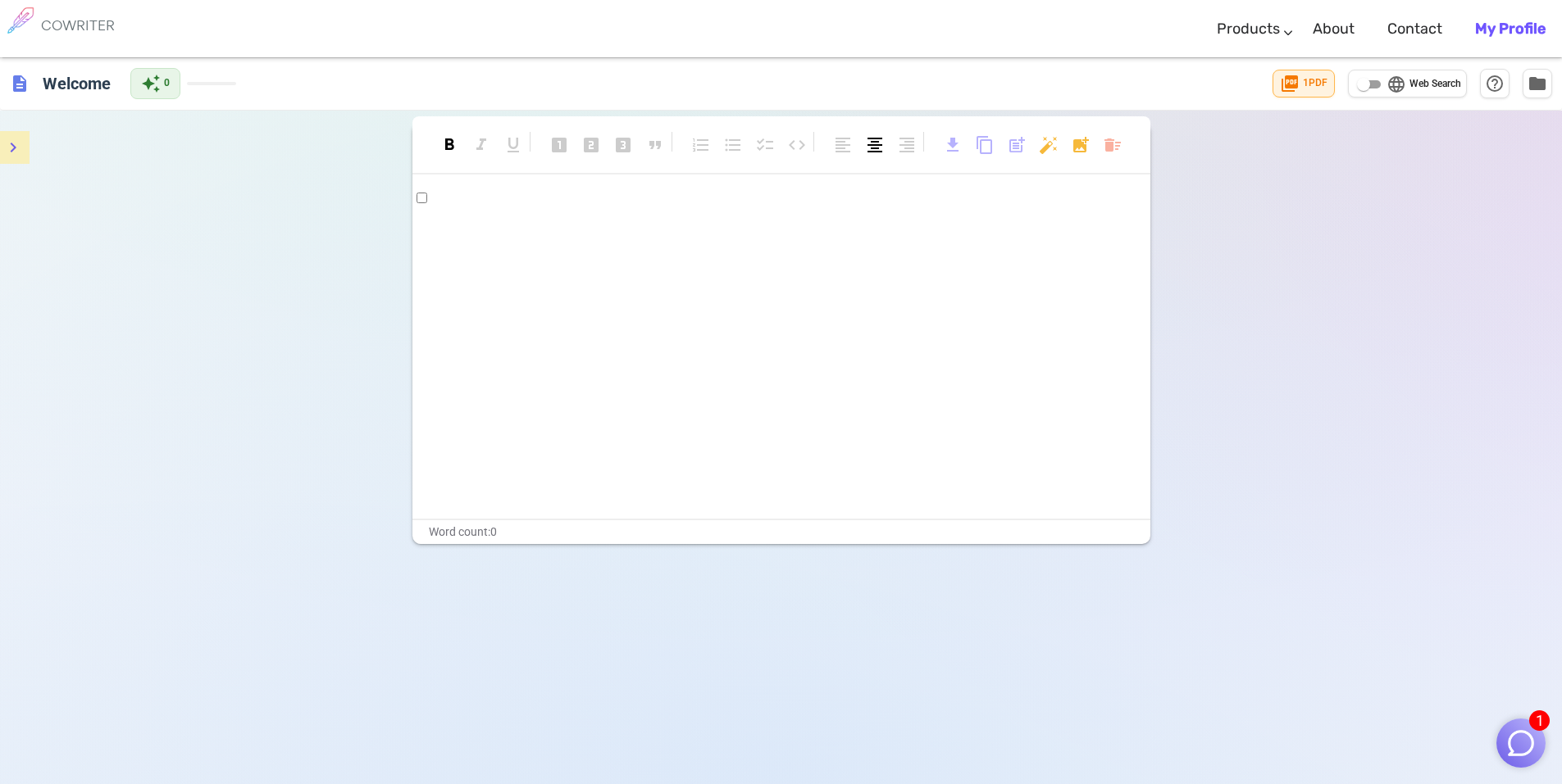
click at [447, 221] on p "﻿" at bounding box center [781, 233] width 697 height 24
click at [446, 289] on div "﻿ asdasdas" at bounding box center [781, 354] width 738 height 327
click at [469, 430] on div "﻿ asdasdas" at bounding box center [781, 354] width 738 height 327
click at [498, 240] on p "asdasdas" at bounding box center [781, 233] width 697 height 24
drag, startPoint x: 536, startPoint y: 240, endPoint x: 339, endPoint y: 226, distance: 197.5
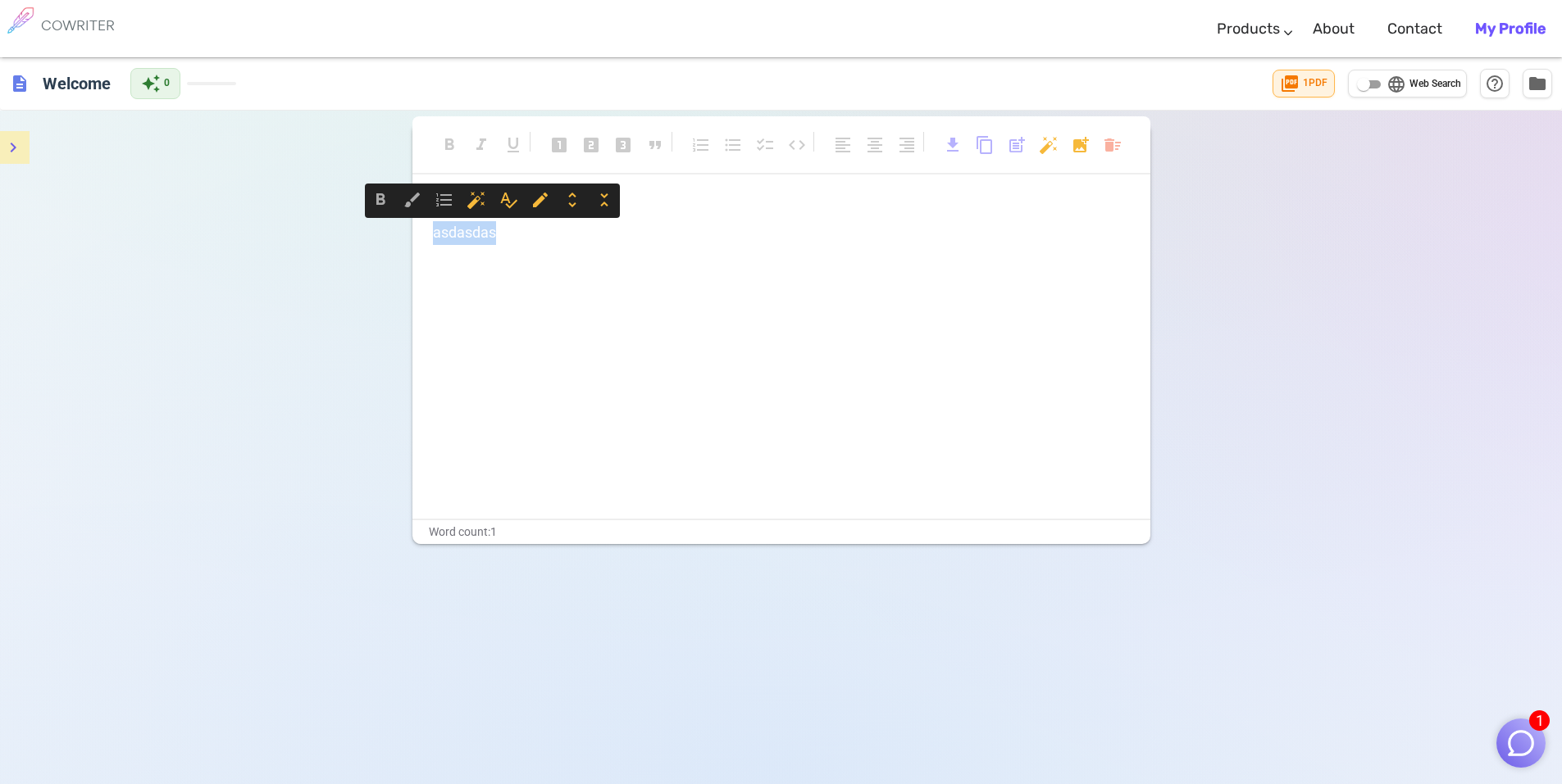
click at [372, 225] on div "format_bold format_italic format_underlined looks_one looks_two looks_3 format_…" at bounding box center [781, 502] width 1562 height 784
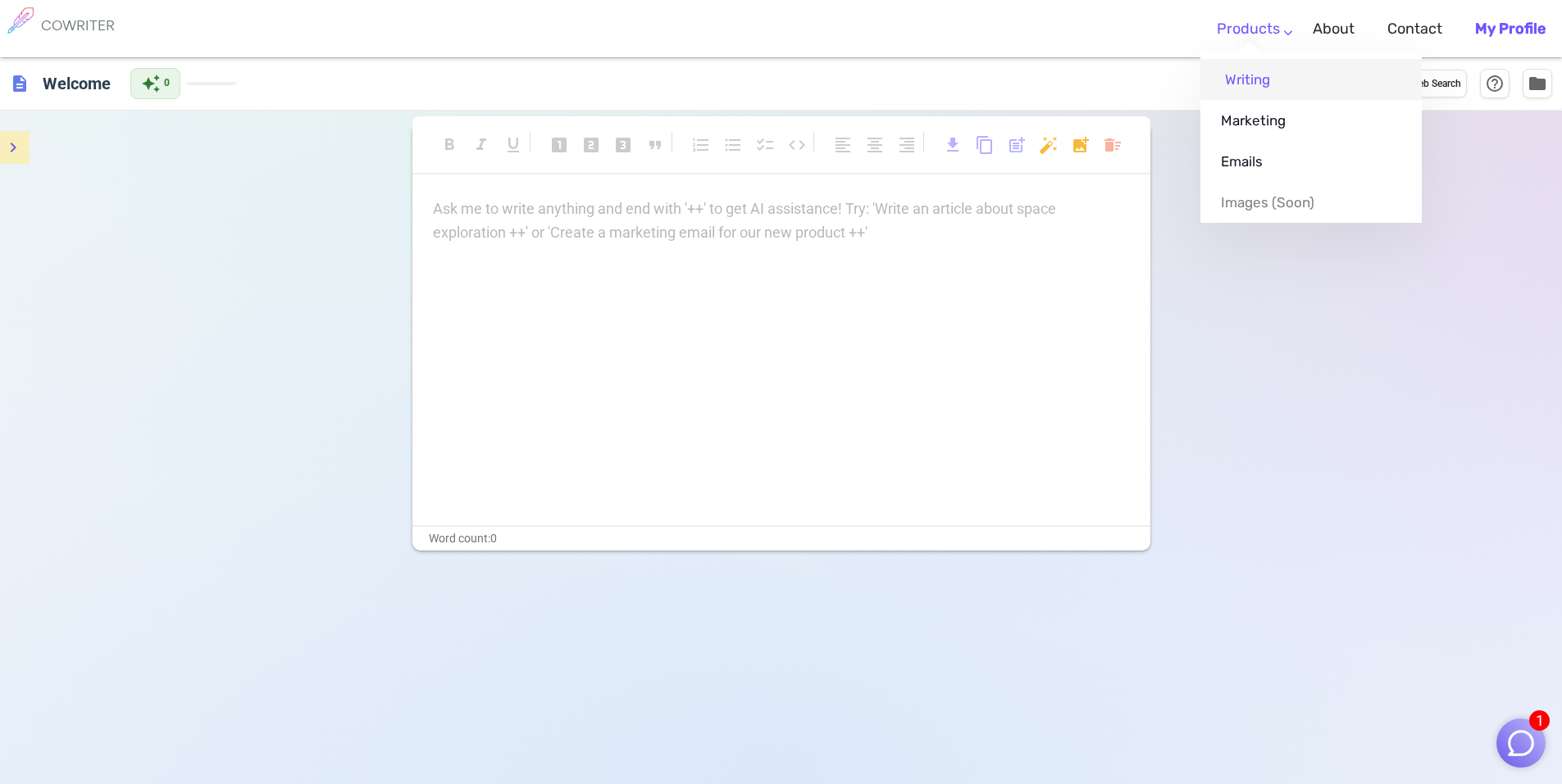
click at [1260, 76] on link "Writing" at bounding box center [1310, 79] width 221 height 41
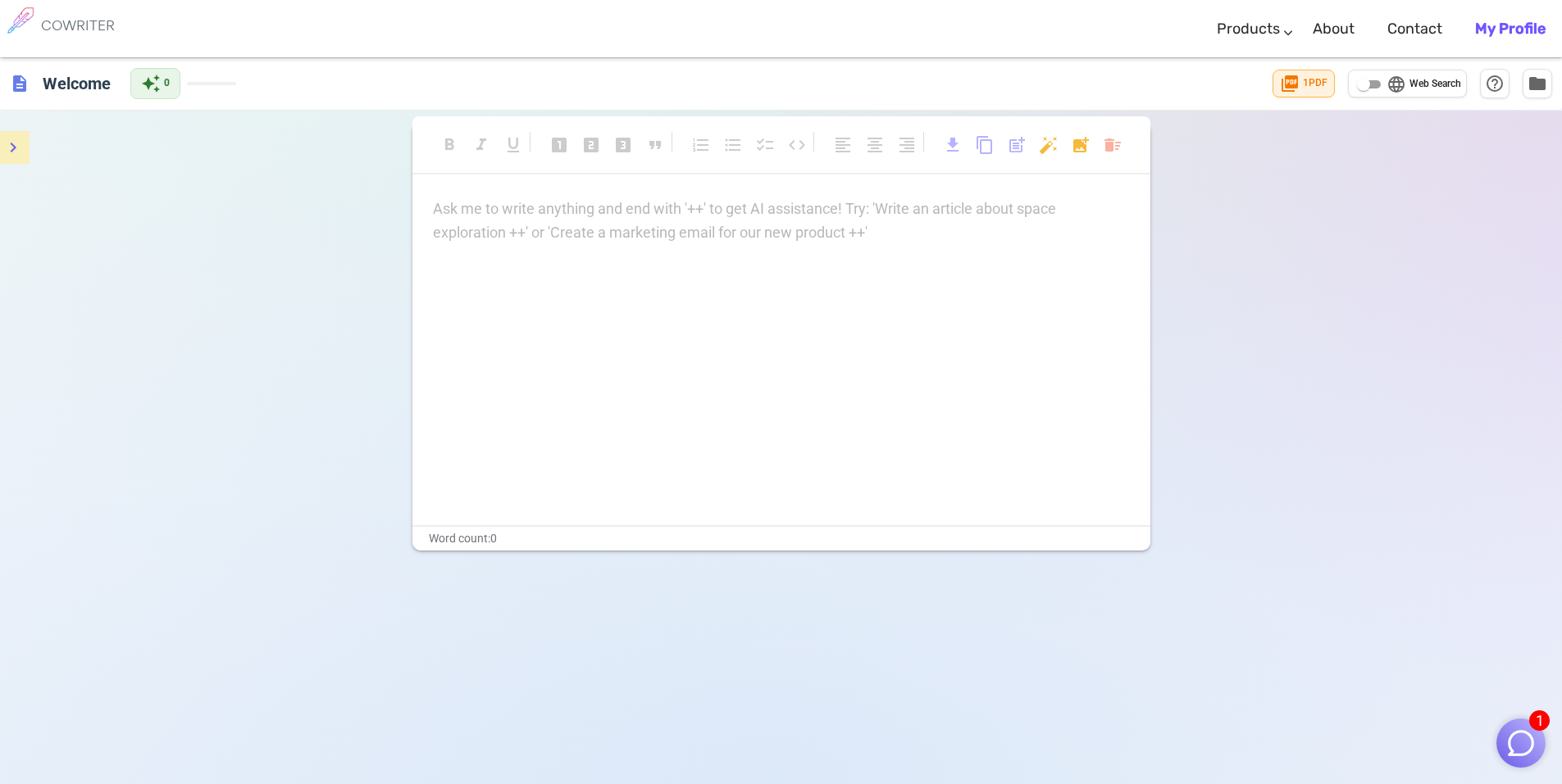
click at [449, 201] on p "Ask me to write anything and end with '++' to get AI assistance! Try: 'Write an…" at bounding box center [781, 209] width 697 height 24
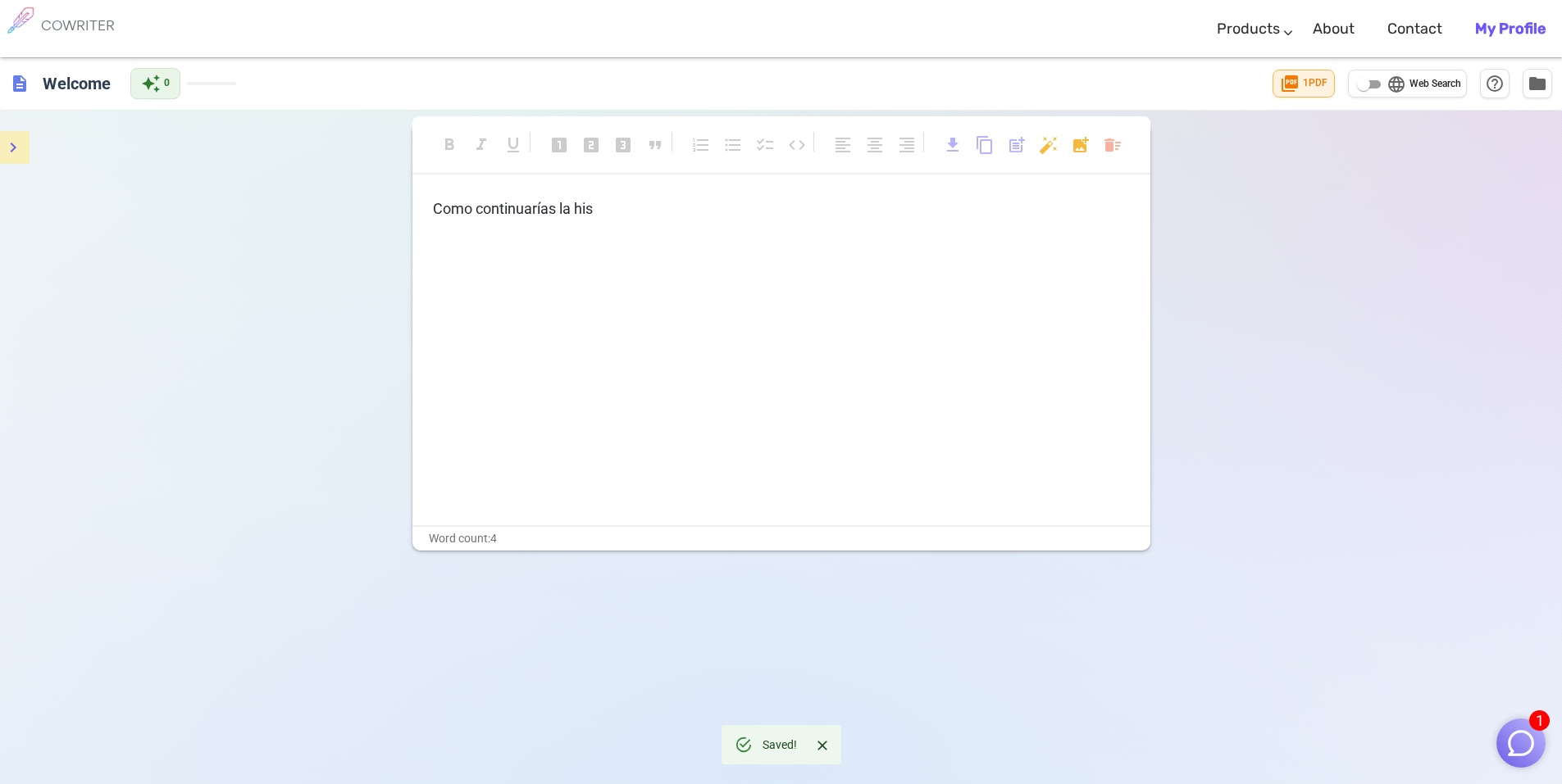
click at [595, 205] on p "Como continuarías la his" at bounding box center [781, 209] width 697 height 24
click at [1522, 736] on img "button" at bounding box center [1521, 743] width 31 height 31
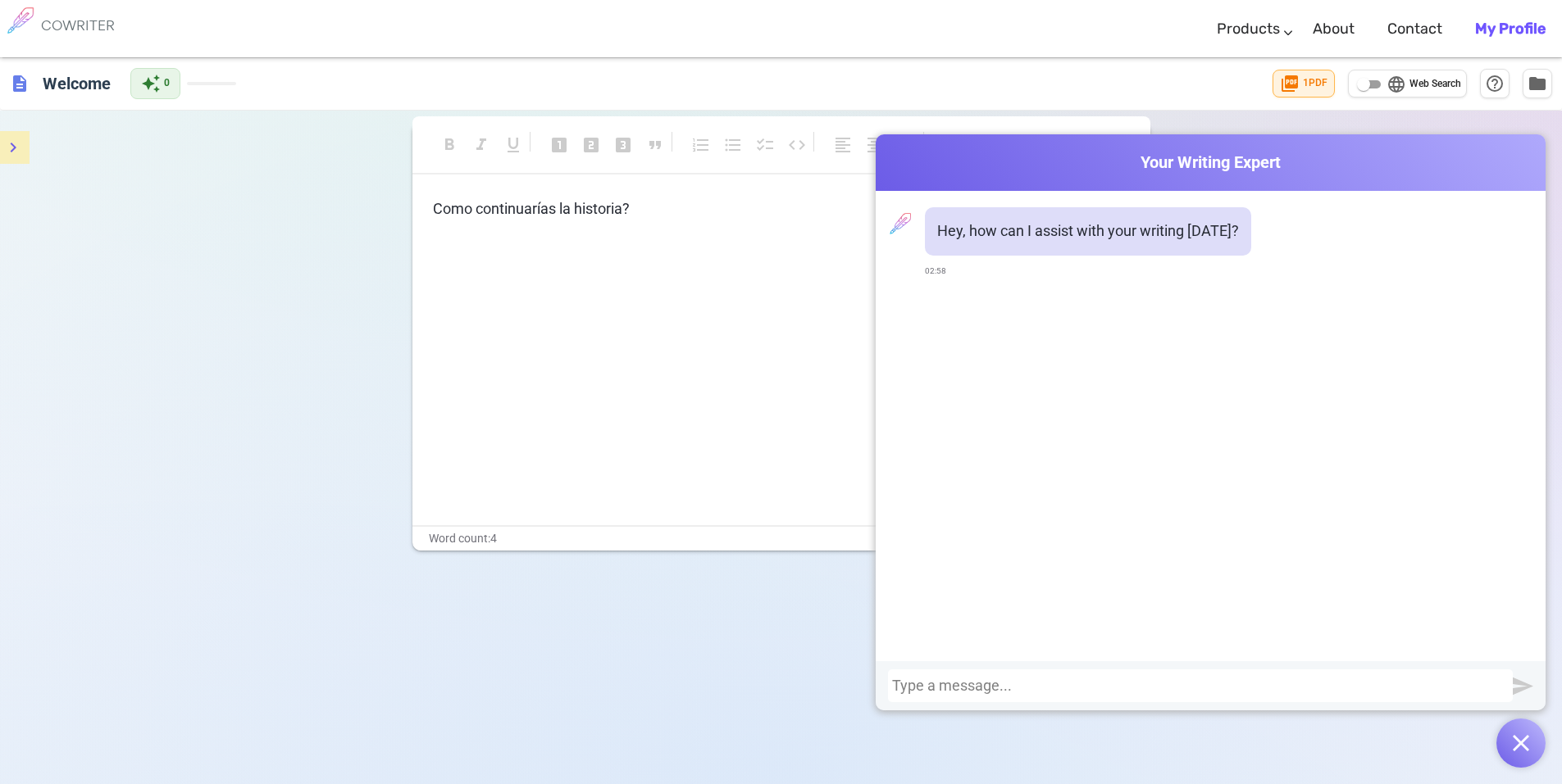
click at [604, 214] on span "Como continuarías la historia?" at bounding box center [531, 208] width 197 height 17
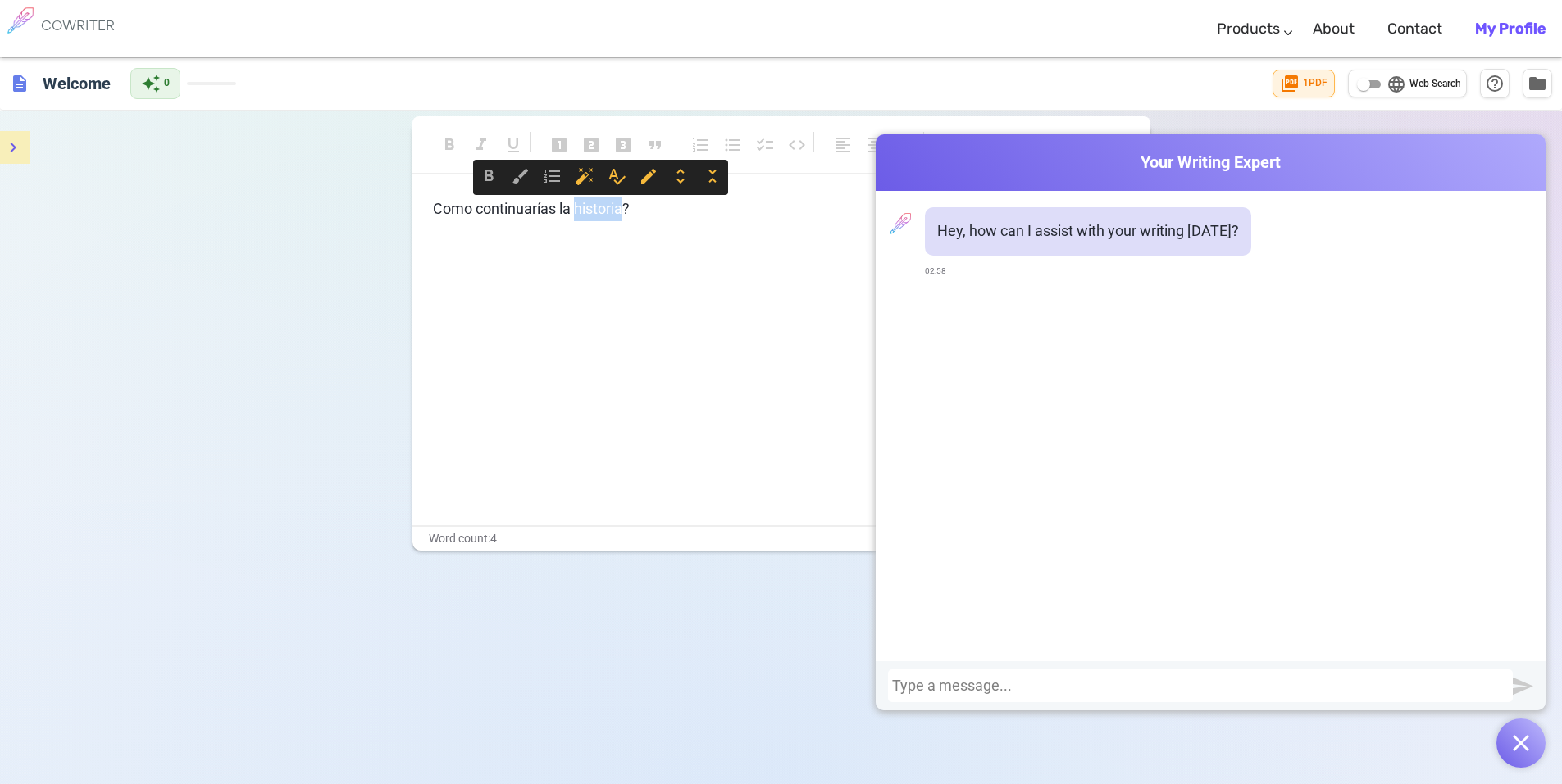
click at [604, 214] on span "Como continuarías la historia?" at bounding box center [531, 208] width 197 height 17
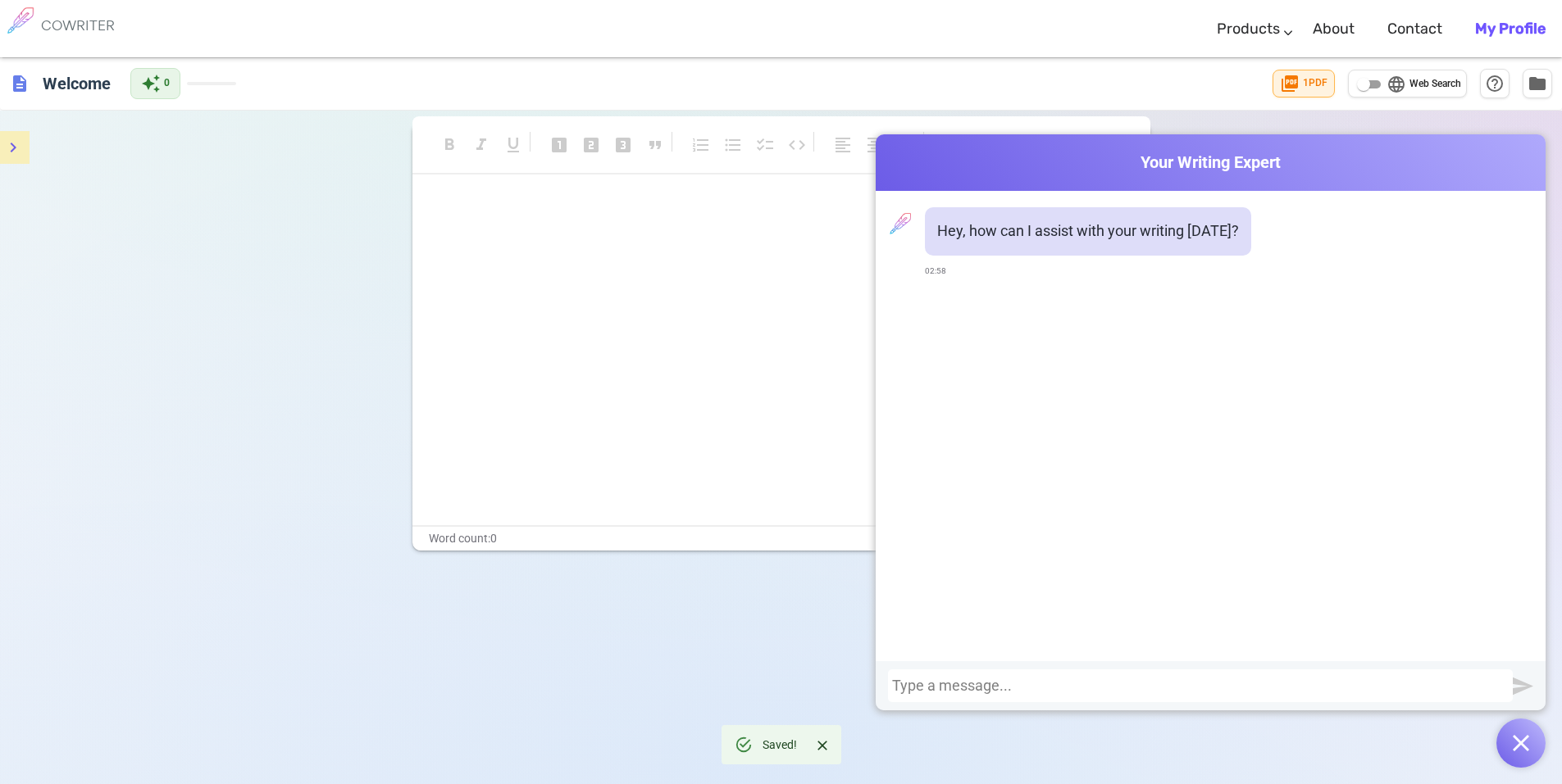
click at [996, 690] on div at bounding box center [1200, 685] width 616 height 16
click at [1001, 684] on div at bounding box center [1200, 685] width 616 height 16
click at [1041, 689] on div at bounding box center [1200, 685] width 616 height 16
paste div
click at [1532, 683] on img "submit" at bounding box center [1522, 686] width 20 height 20
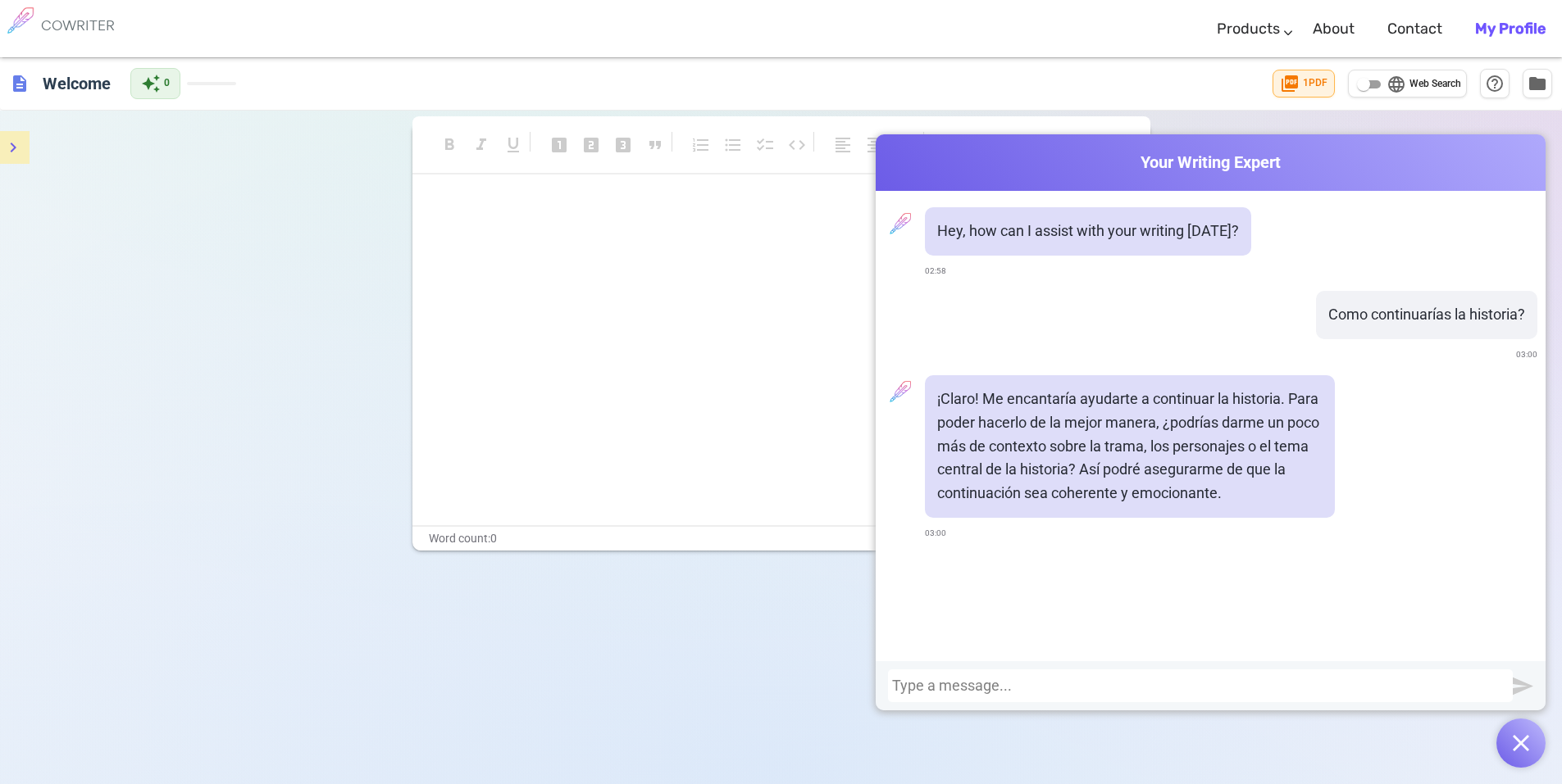
click at [24, 145] on button "menu" at bounding box center [13, 147] width 33 height 33
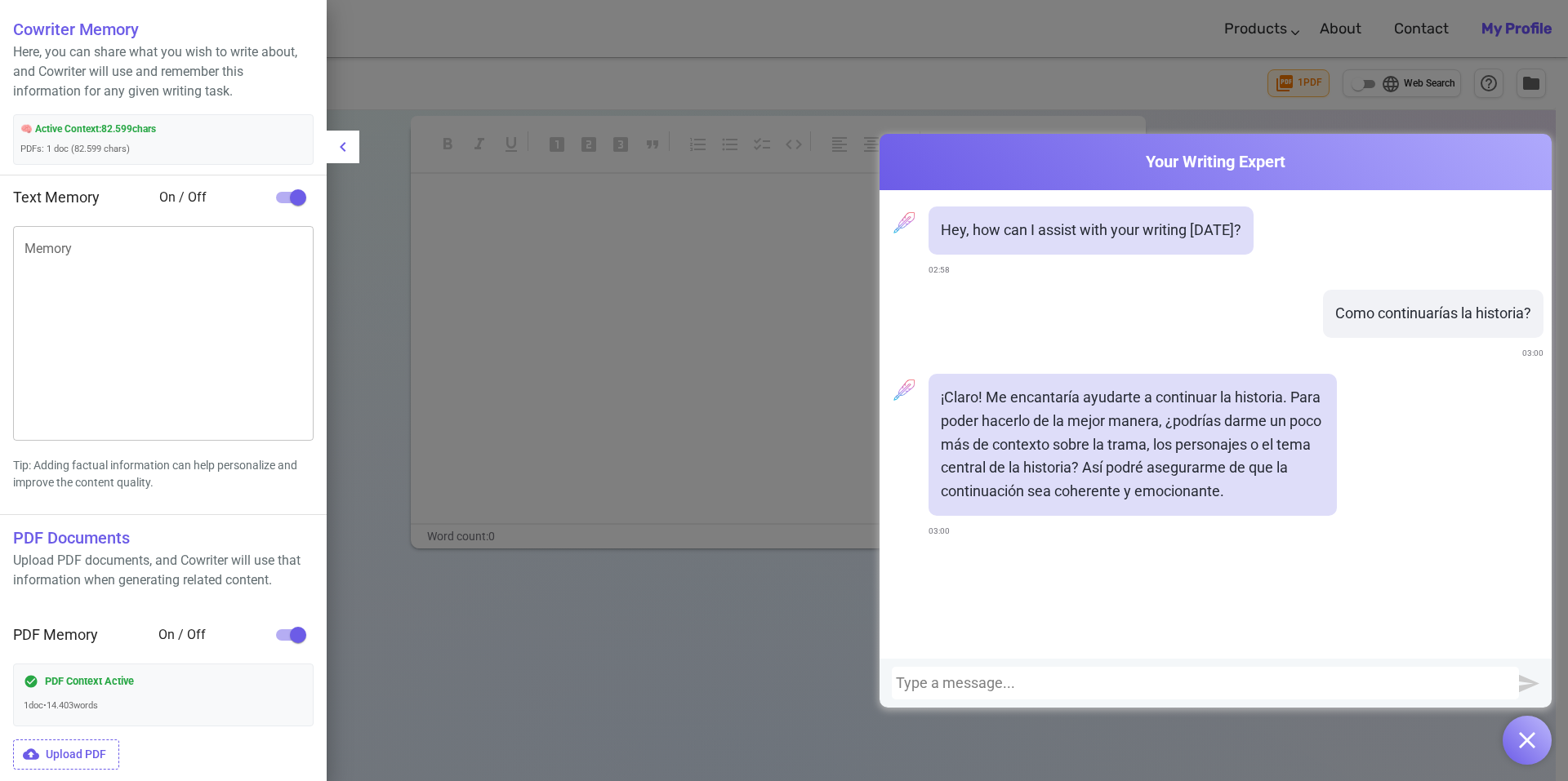
scroll to position [82, 0]
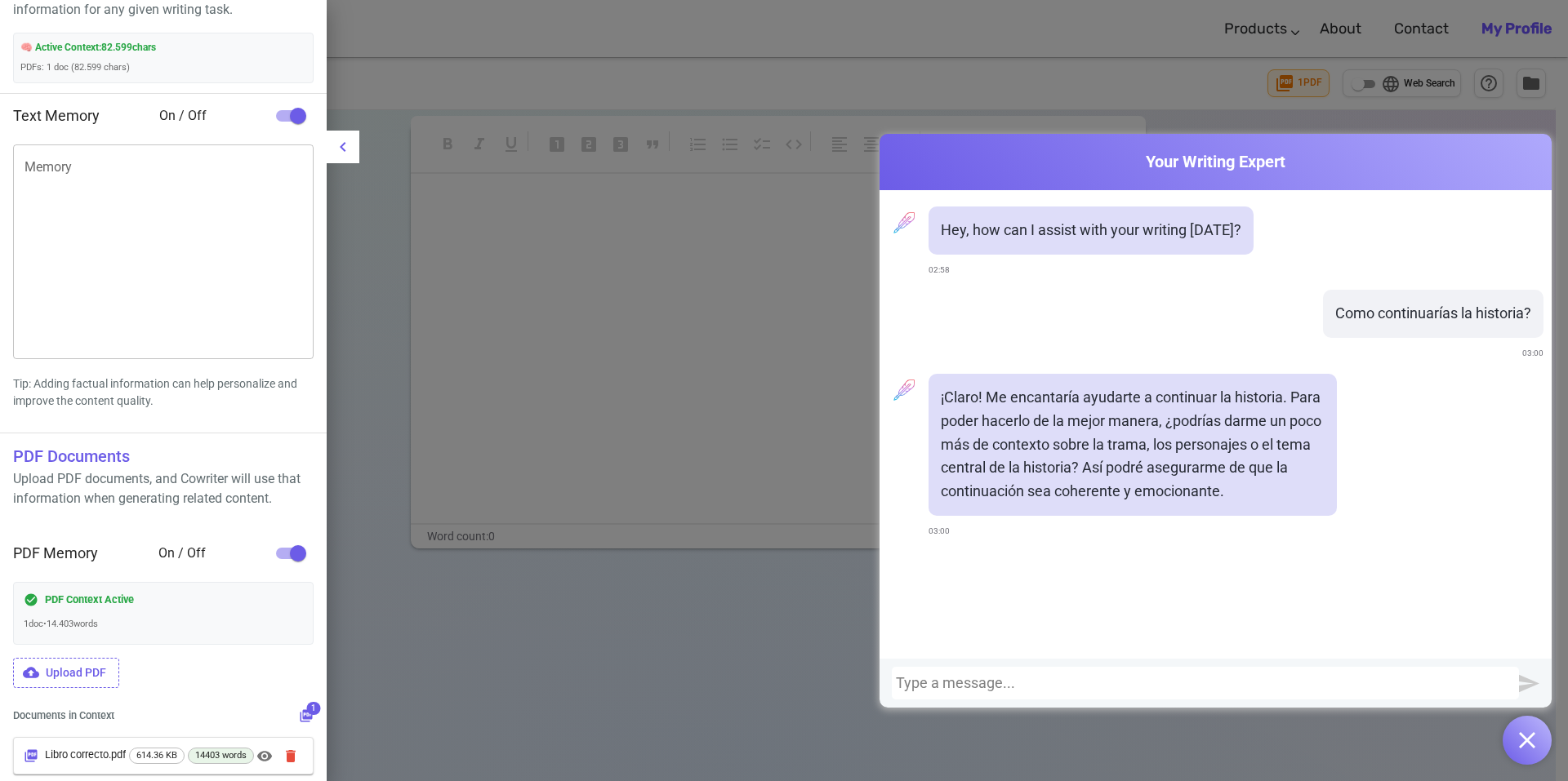
click at [294, 759] on icon "button" at bounding box center [291, 756] width 10 height 13
checkbox input "false"
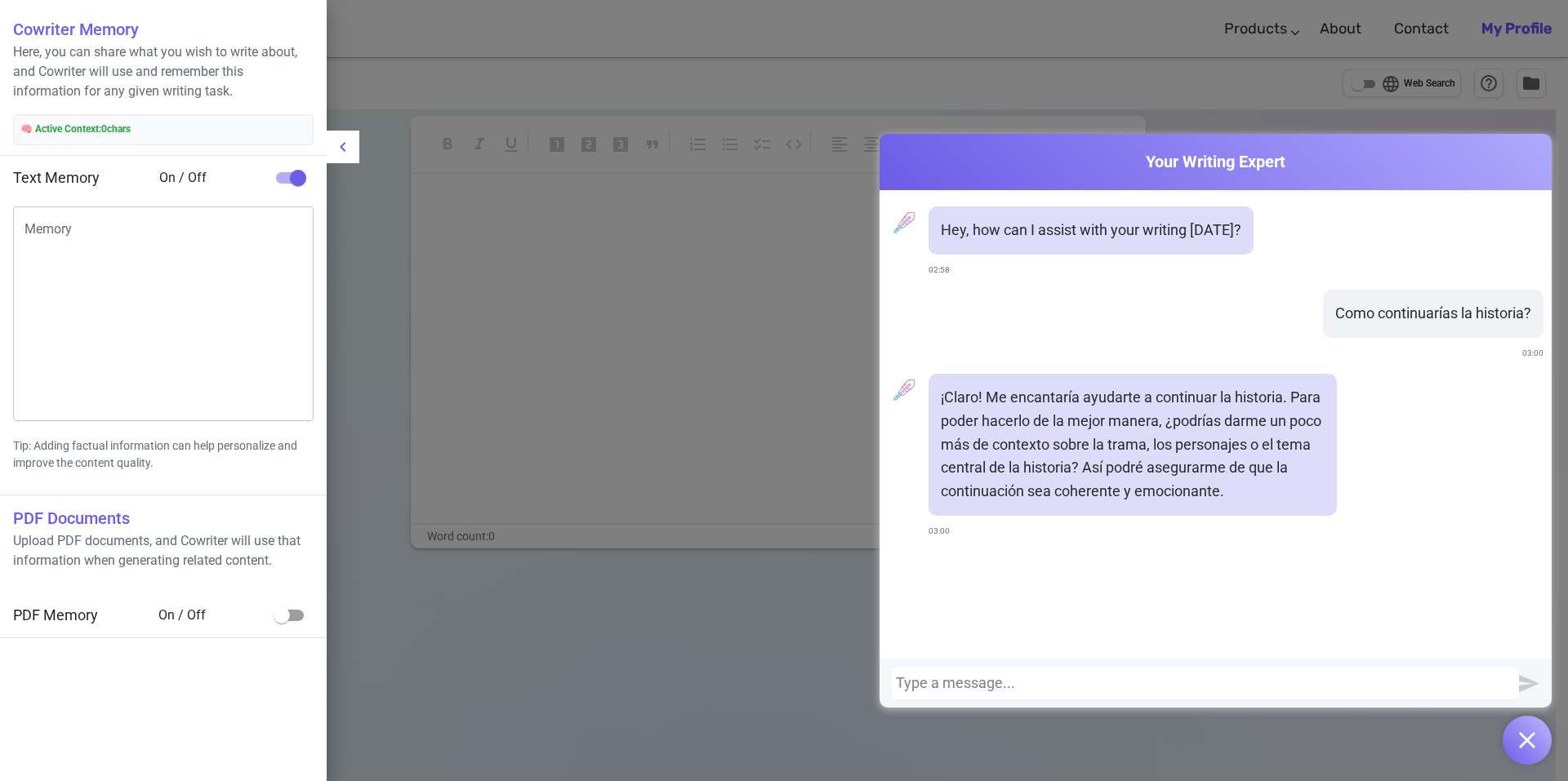
click at [154, 134] on span "🧠 Active Context: 0 chars" at bounding box center [163, 129] width 286 height 16
